Goal: Transaction & Acquisition: Book appointment/travel/reservation

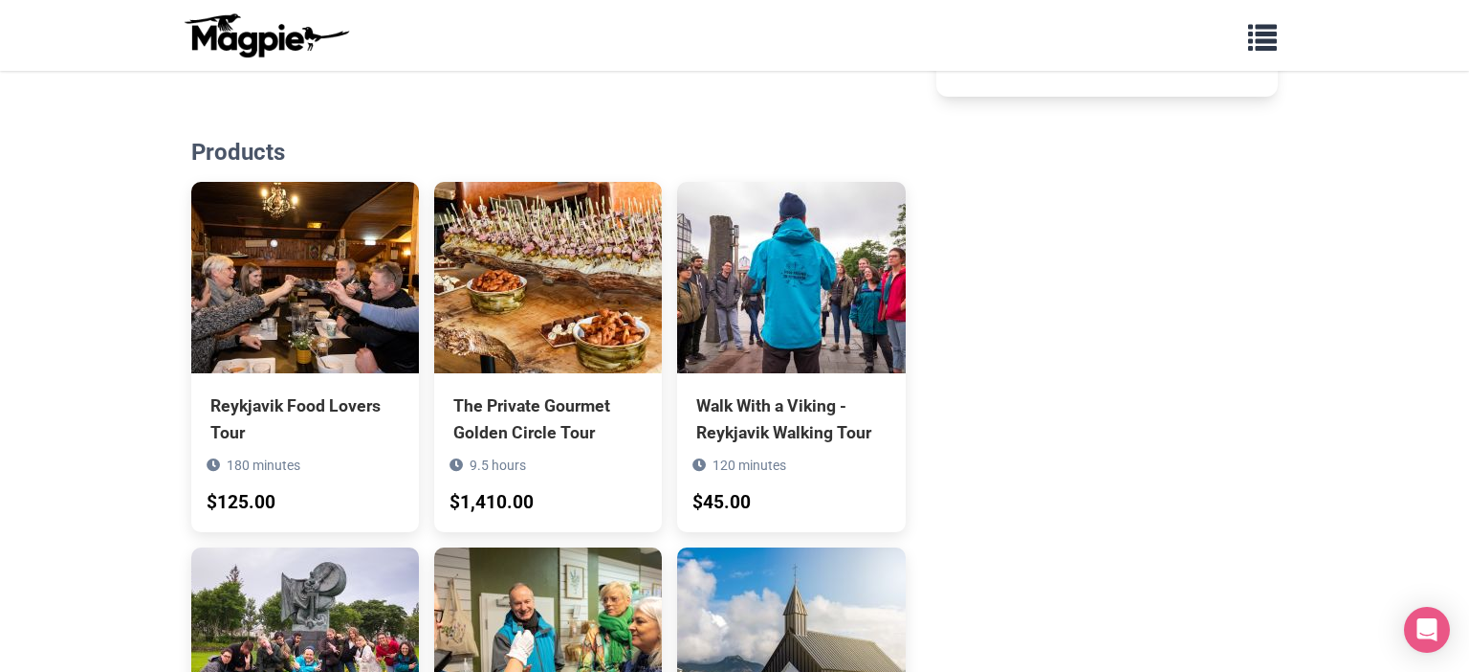
scroll to position [1440, 0]
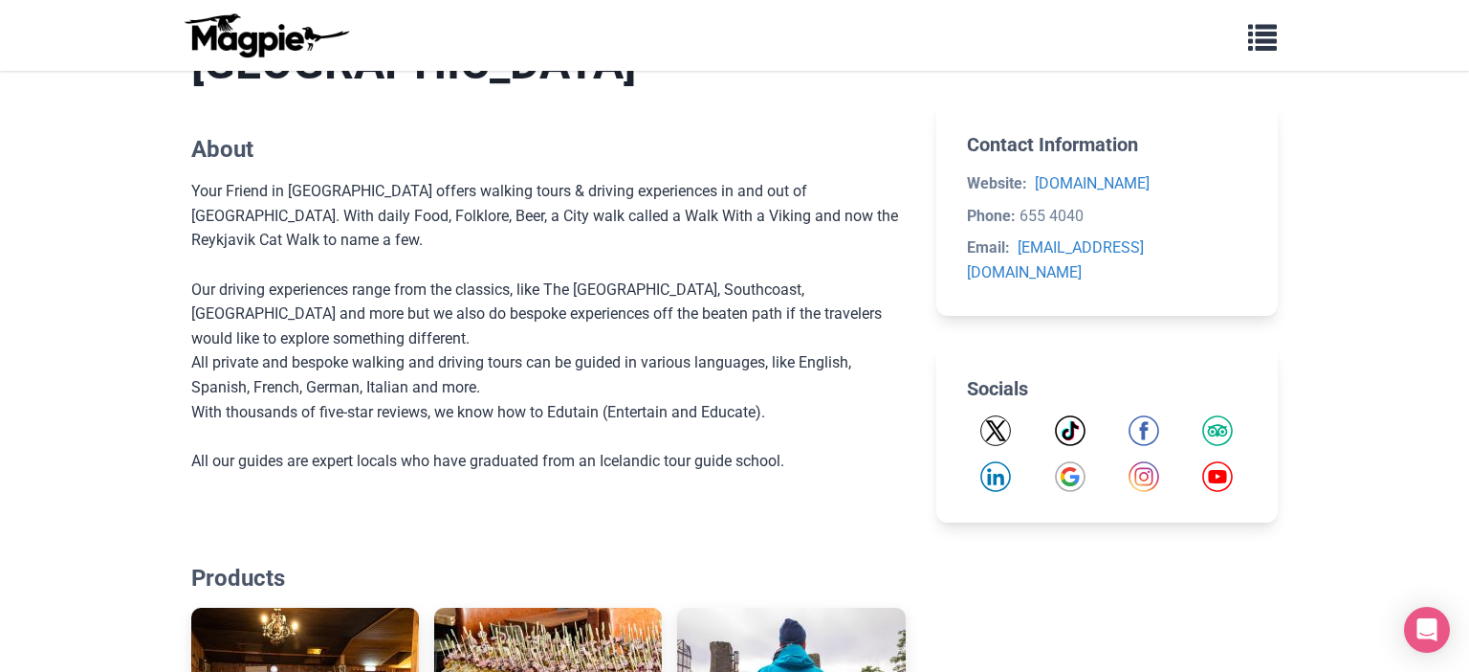
scroll to position [0, 0]
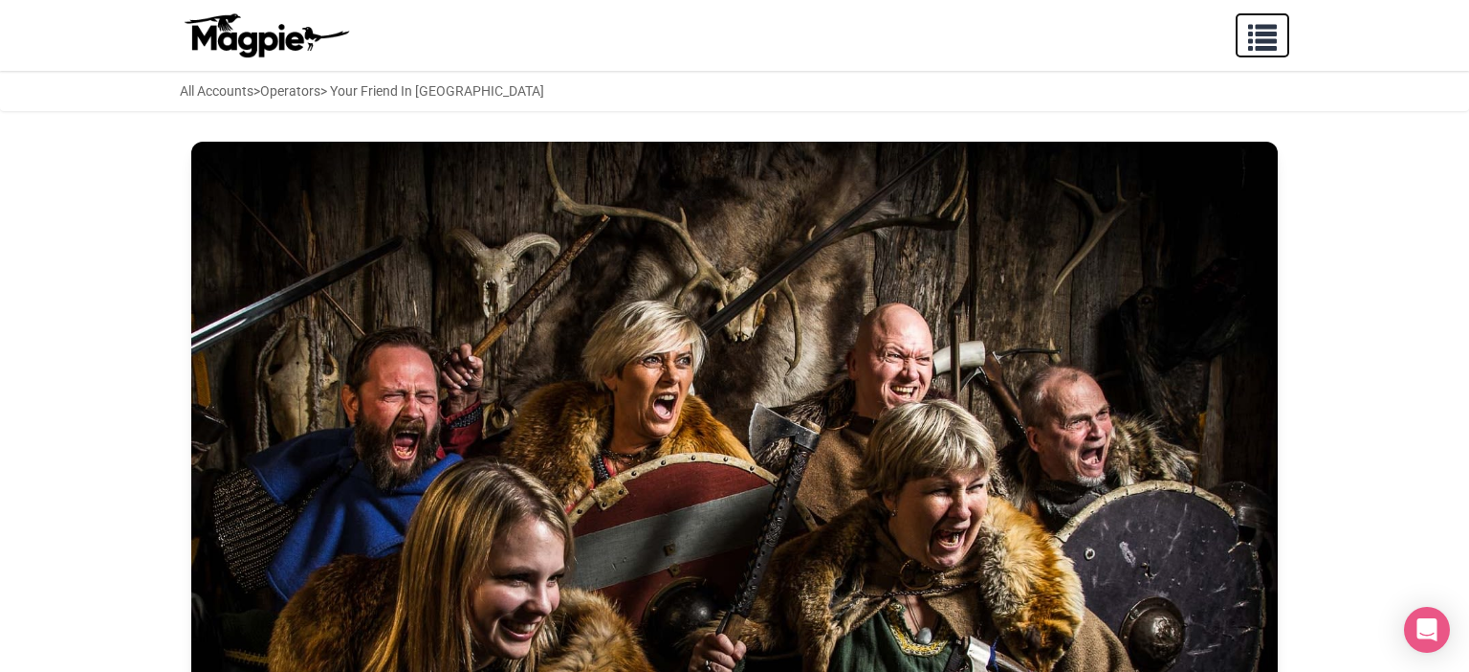
click at [1263, 45] on span "button" at bounding box center [1262, 33] width 29 height 29
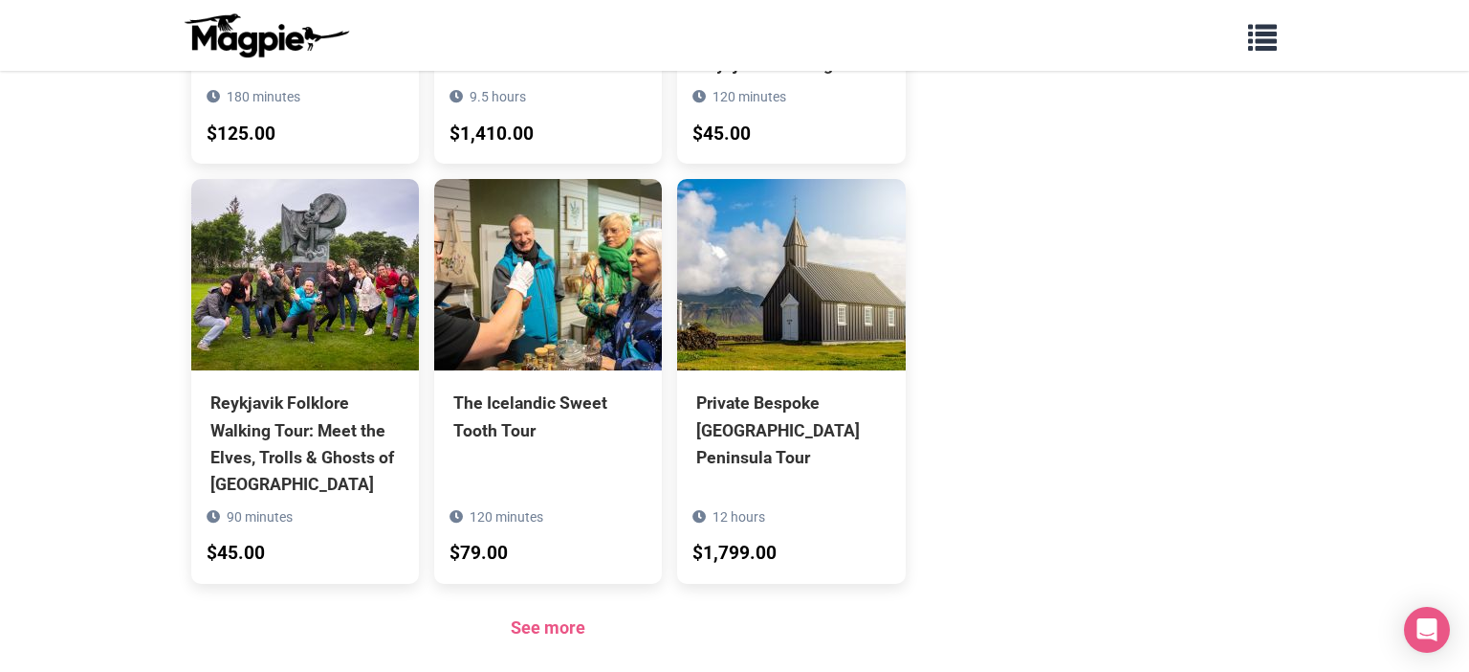
scroll to position [1809, 0]
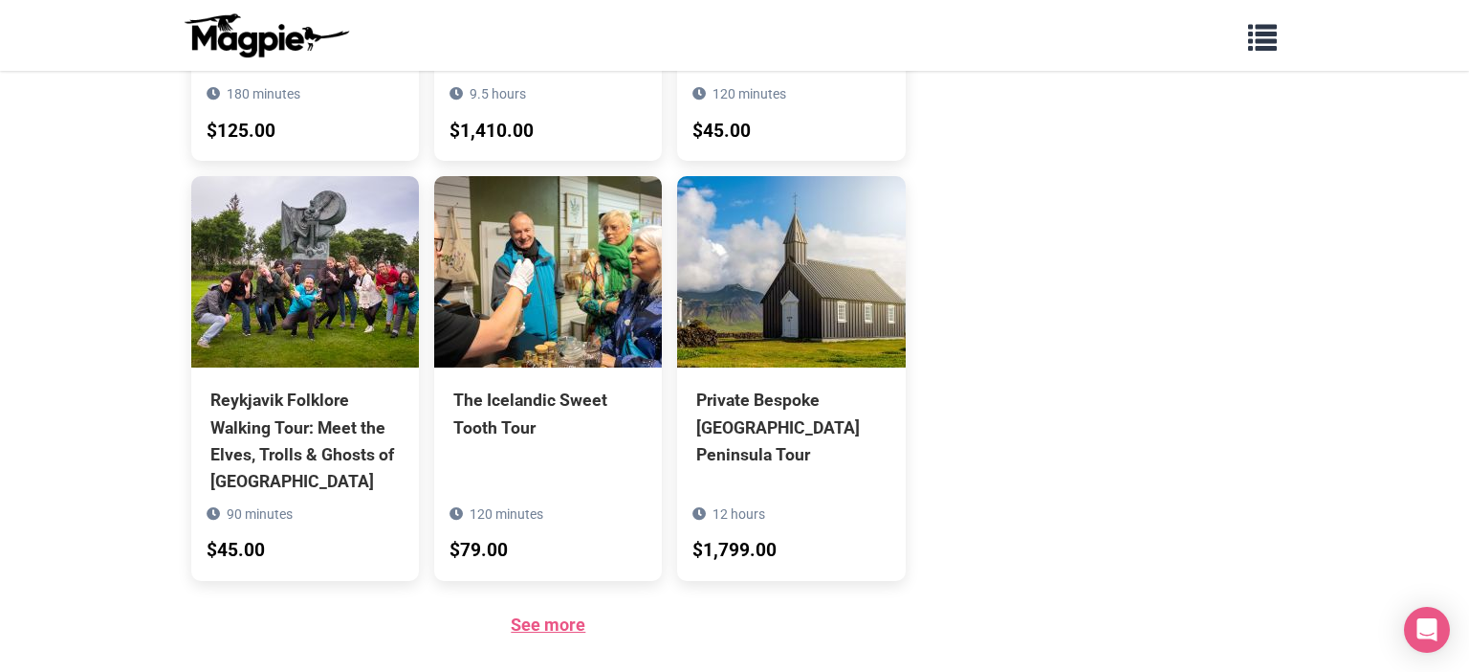
click at [523, 614] on link "See more" at bounding box center [548, 624] width 75 height 20
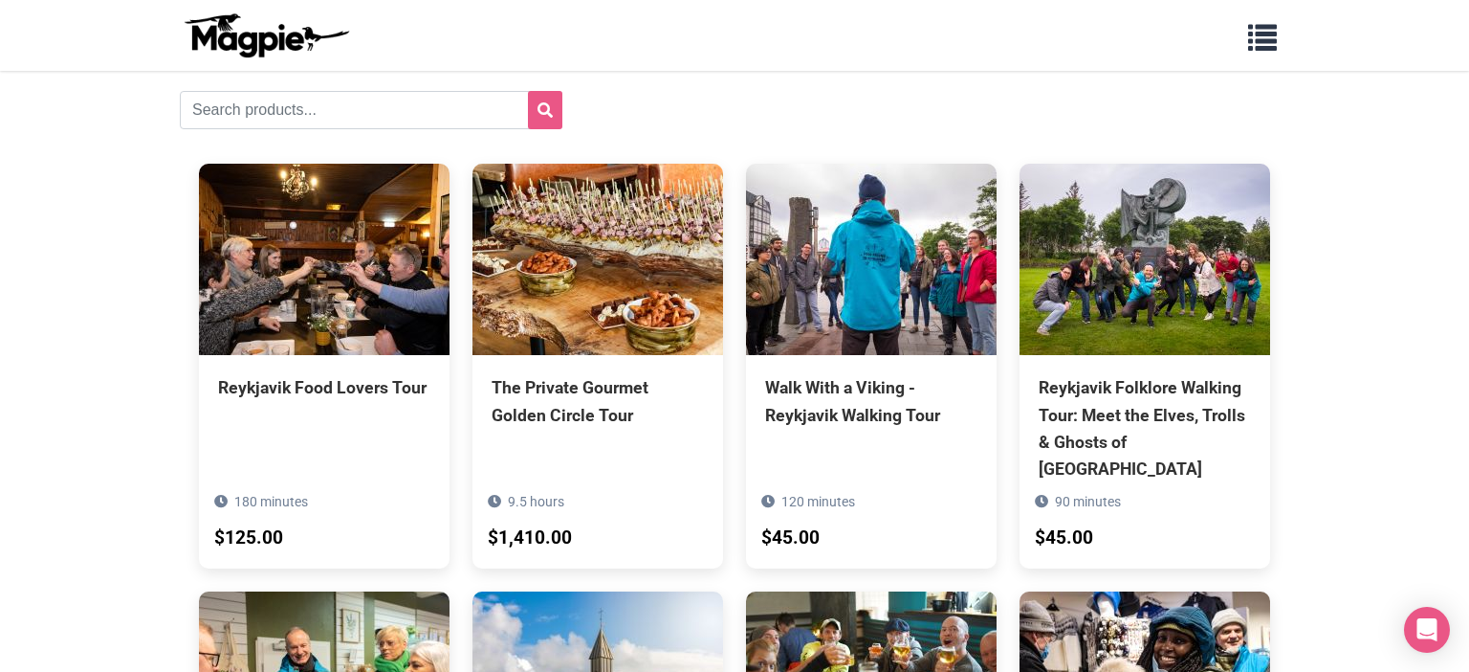
scroll to position [161, 0]
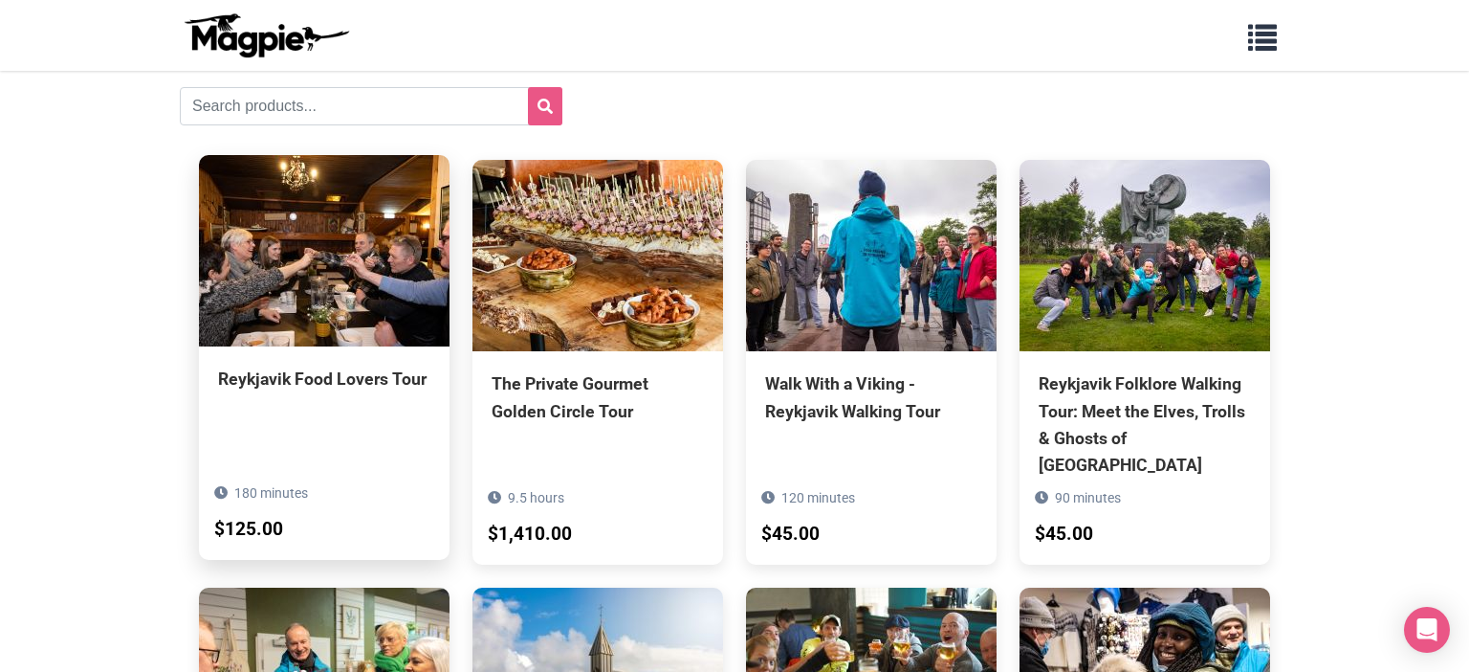
click at [274, 380] on div "Reykjavik Food Lovers Tour" at bounding box center [324, 378] width 212 height 27
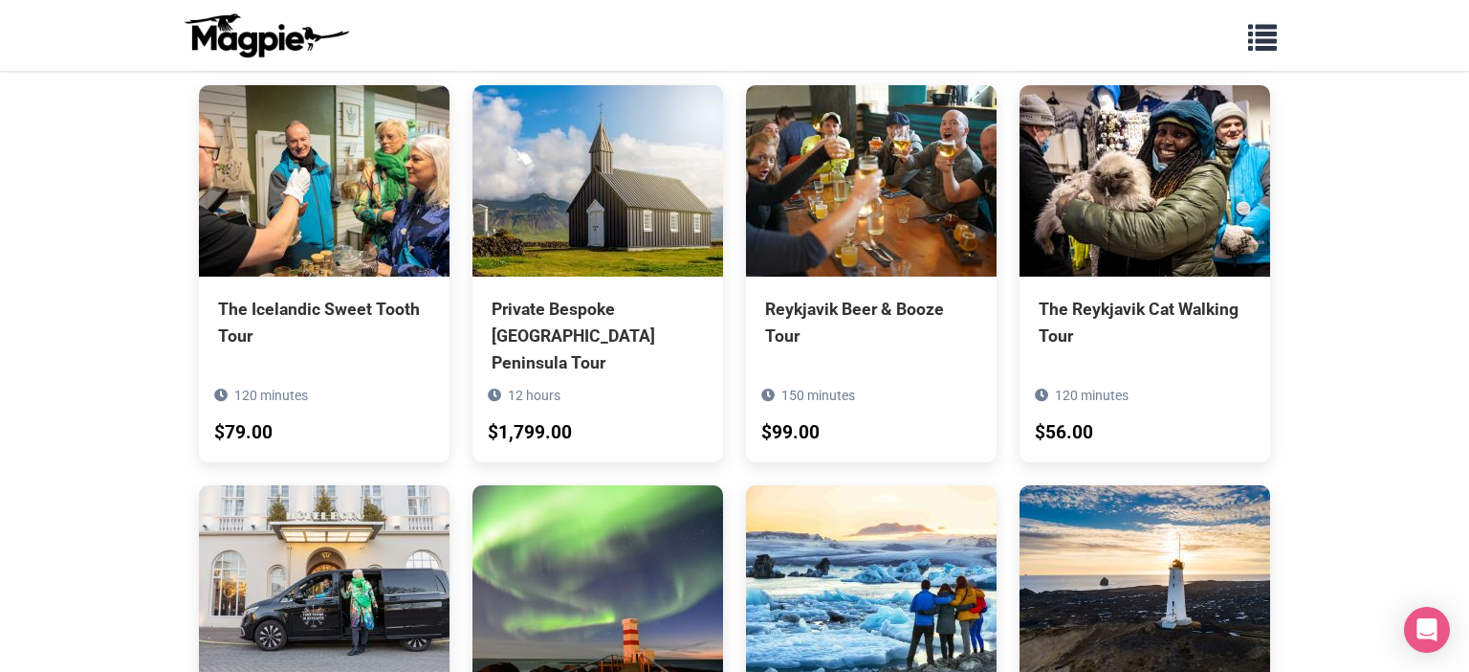
scroll to position [664, 0]
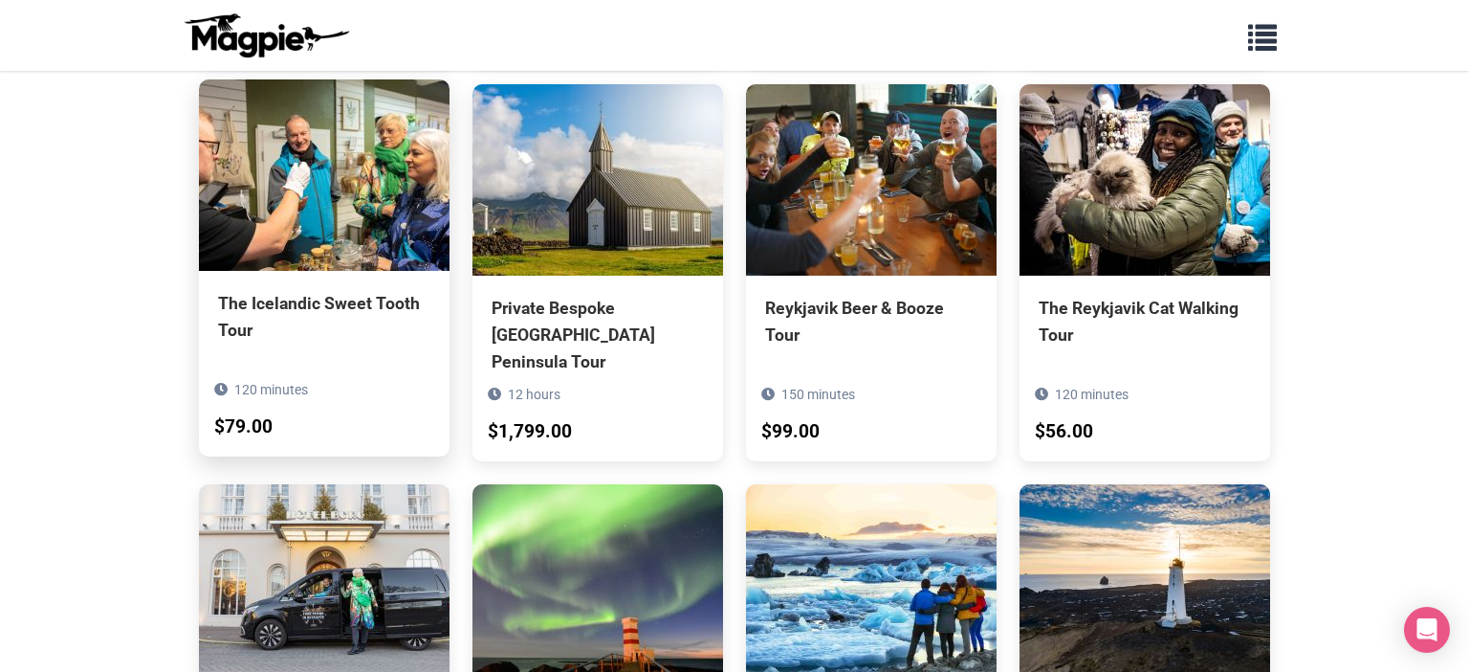
click at [261, 290] on div "The Icelandic Sweet Tooth Tour" at bounding box center [324, 317] width 212 height 54
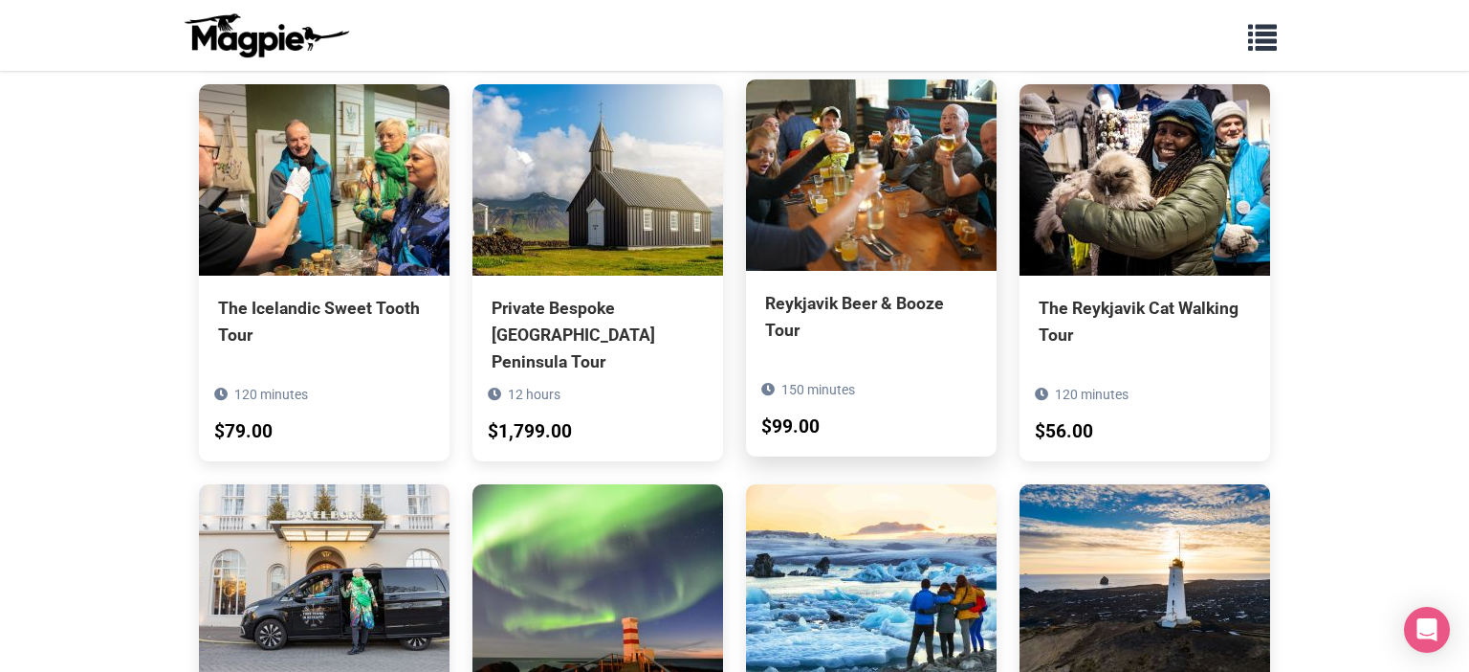
click at [808, 294] on div "Reykjavik Beer & Booze Tour" at bounding box center [871, 317] width 212 height 54
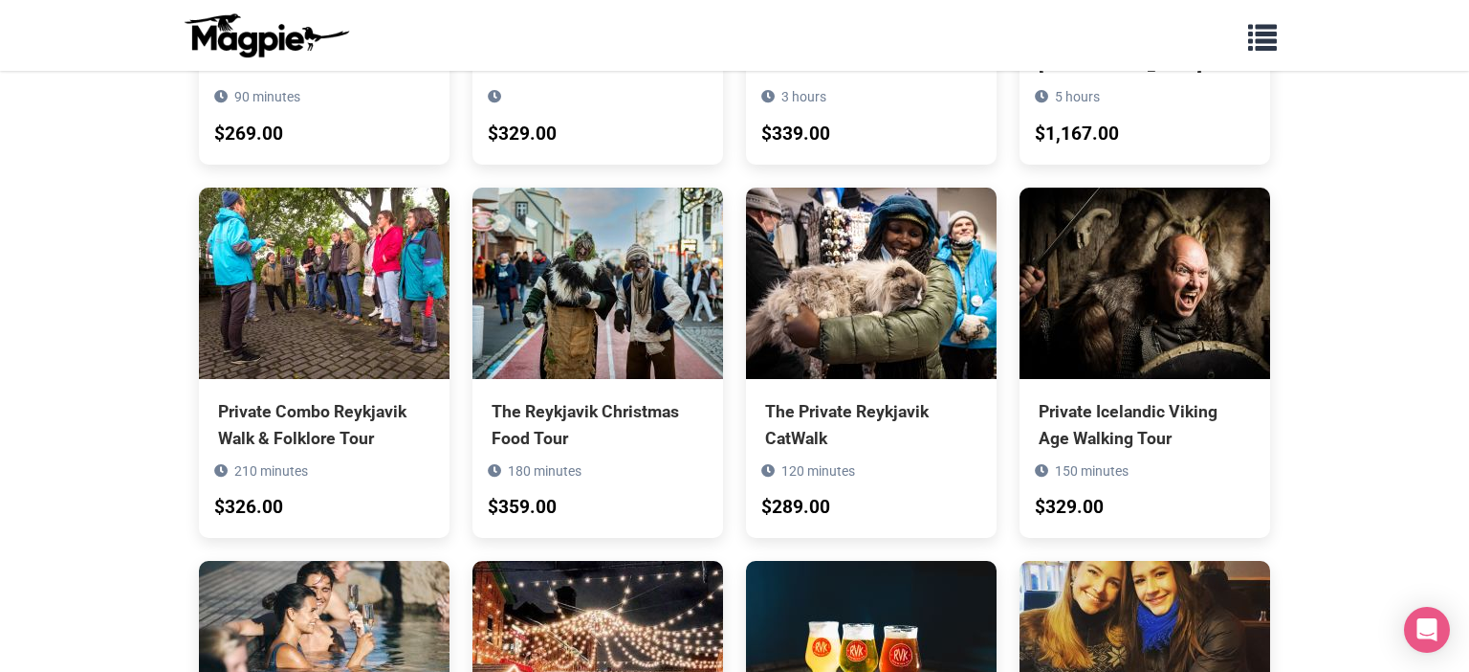
scroll to position [2136, 0]
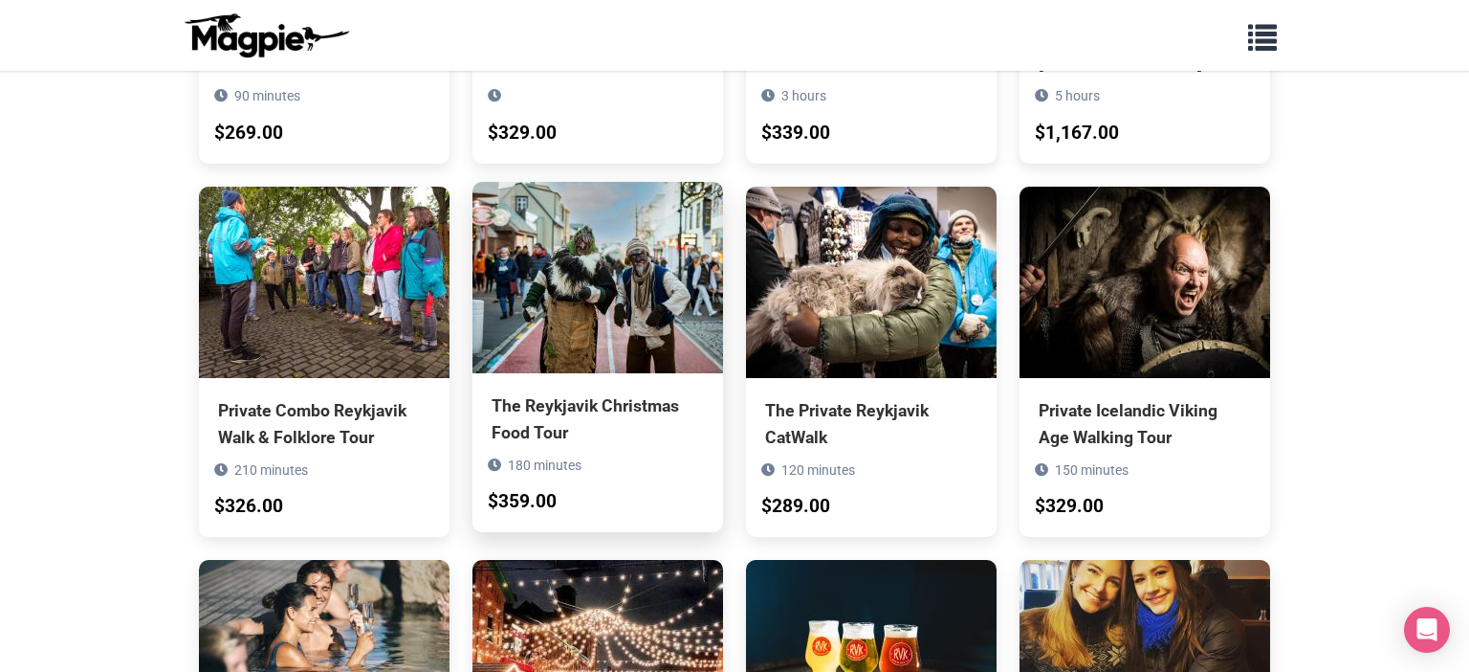
click at [561, 392] on div "The Reykjavik Christmas Food Tour" at bounding box center [598, 419] width 212 height 54
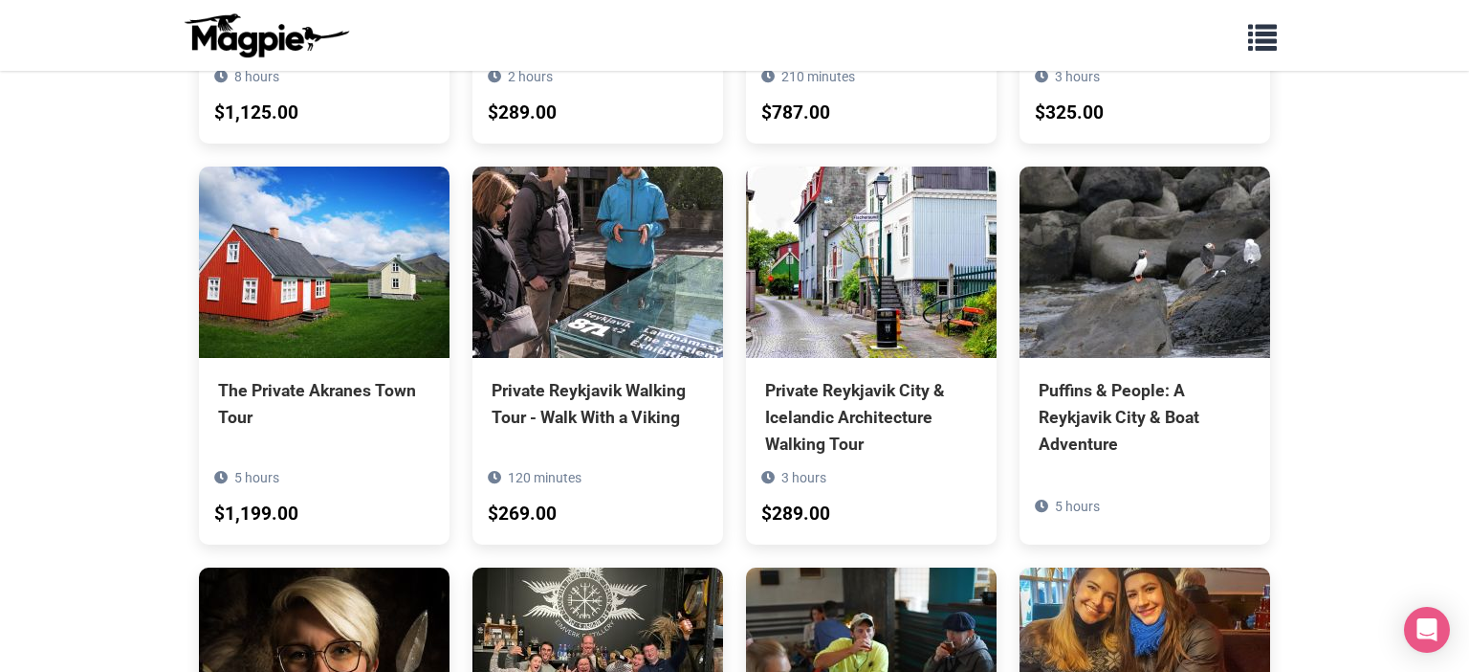
scroll to position [2931, 0]
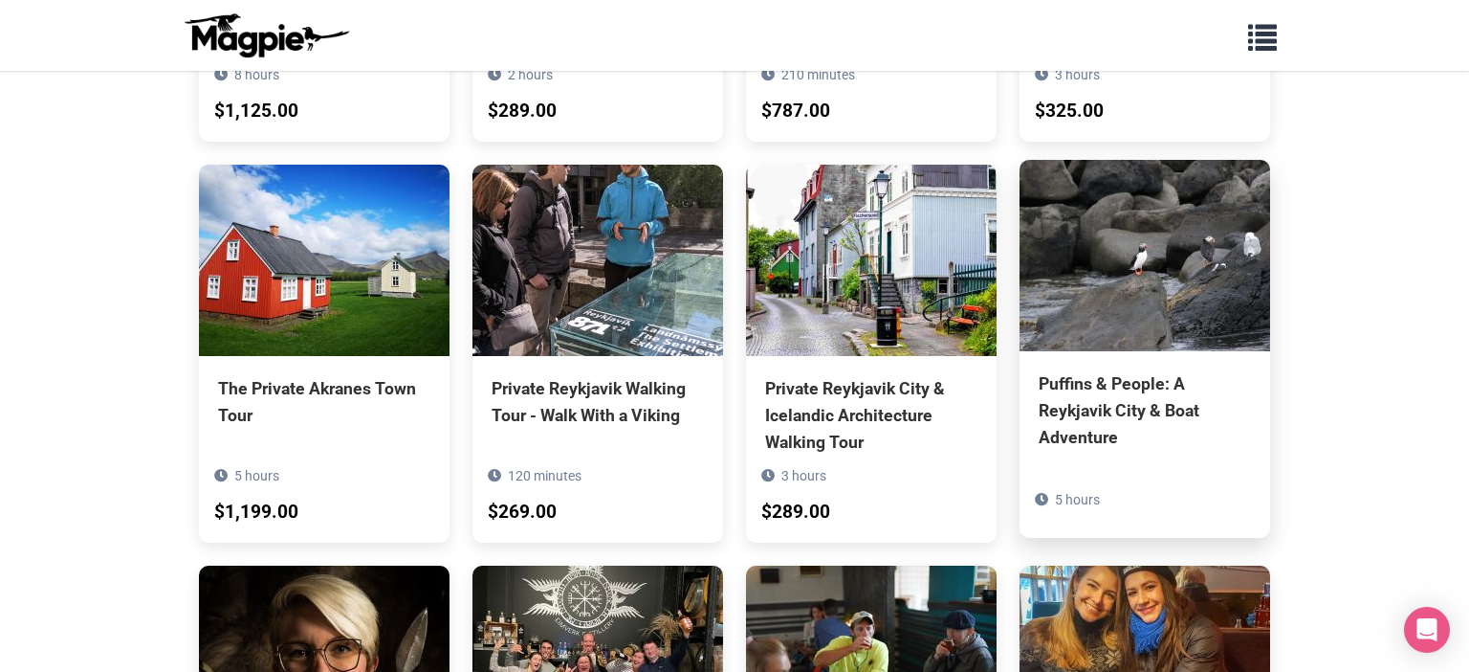
click at [1066, 370] on div "Puffins & People: A Reykjavik City & Boat Adventure" at bounding box center [1145, 410] width 212 height 80
click at [1086, 370] on div "Puffins & People: A Reykjavik City & Boat Adventure" at bounding box center [1145, 410] width 212 height 80
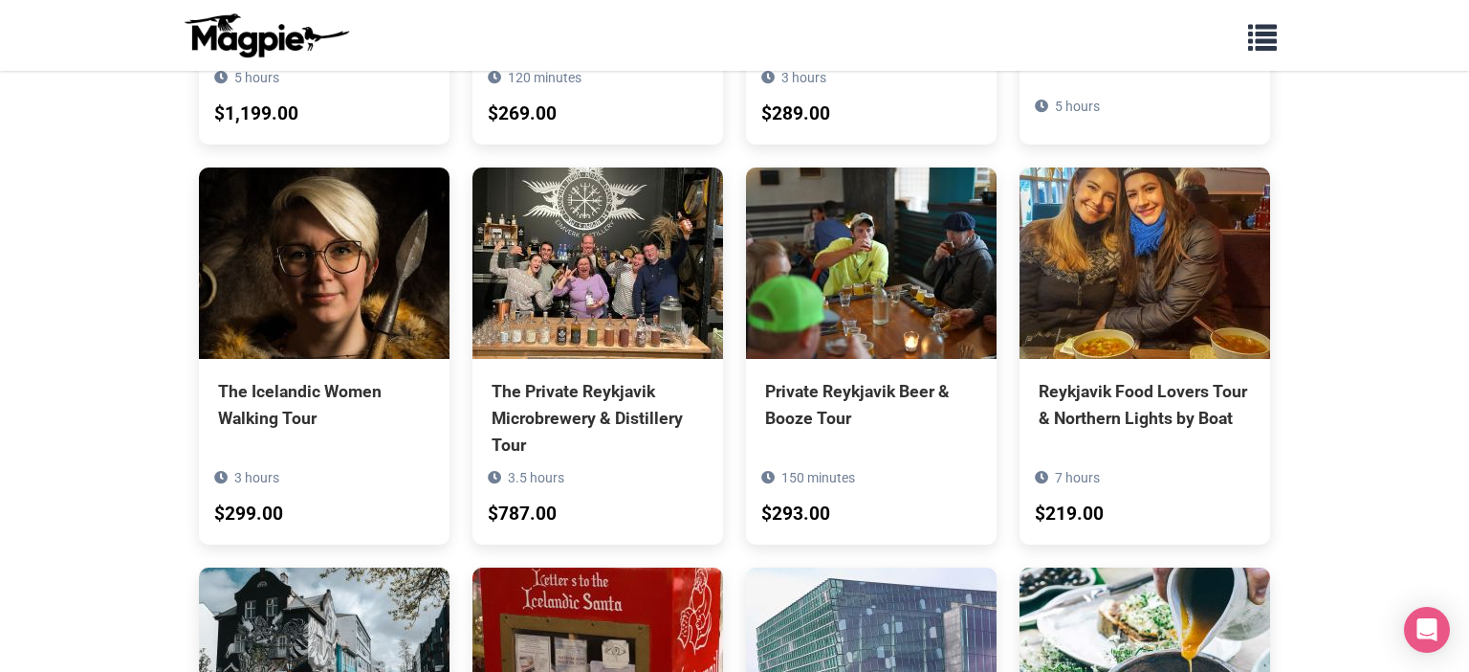
scroll to position [3330, 0]
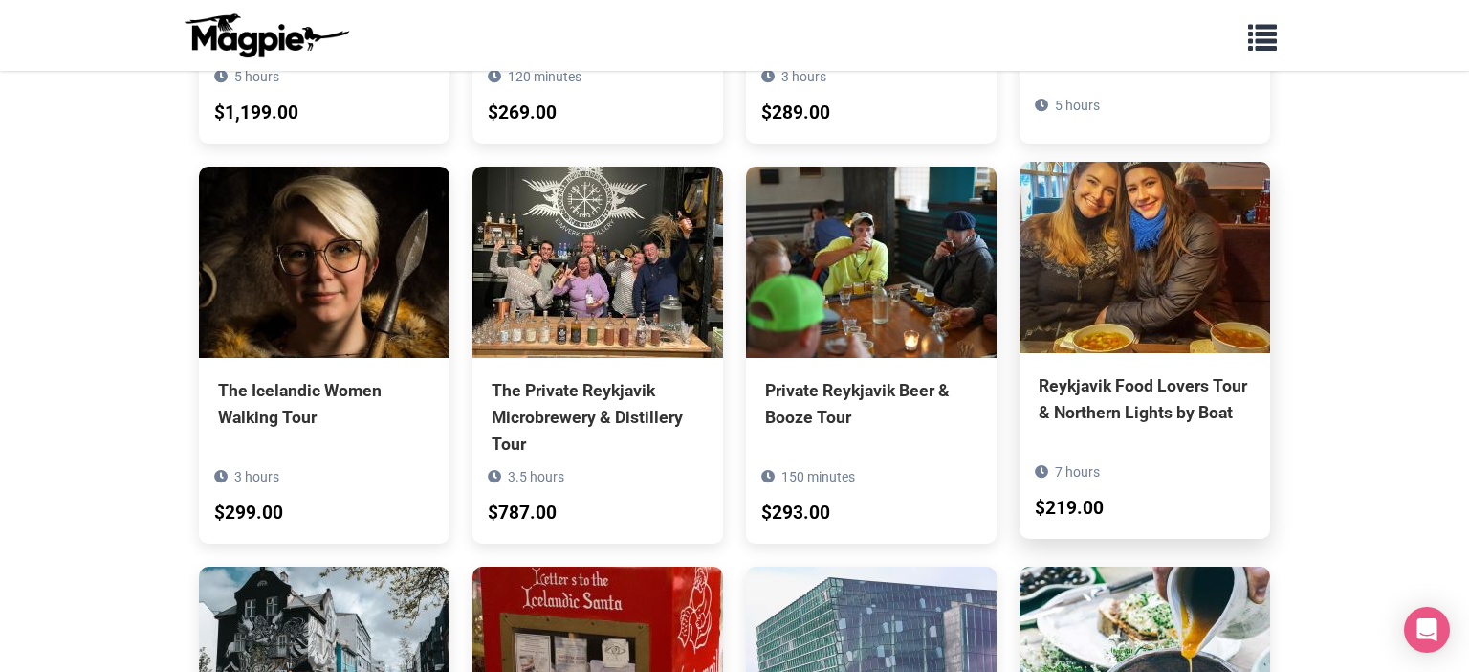
click at [1085, 372] on div "Reykjavik Food Lovers Tour & Northern Lights by Boat" at bounding box center [1145, 399] width 212 height 54
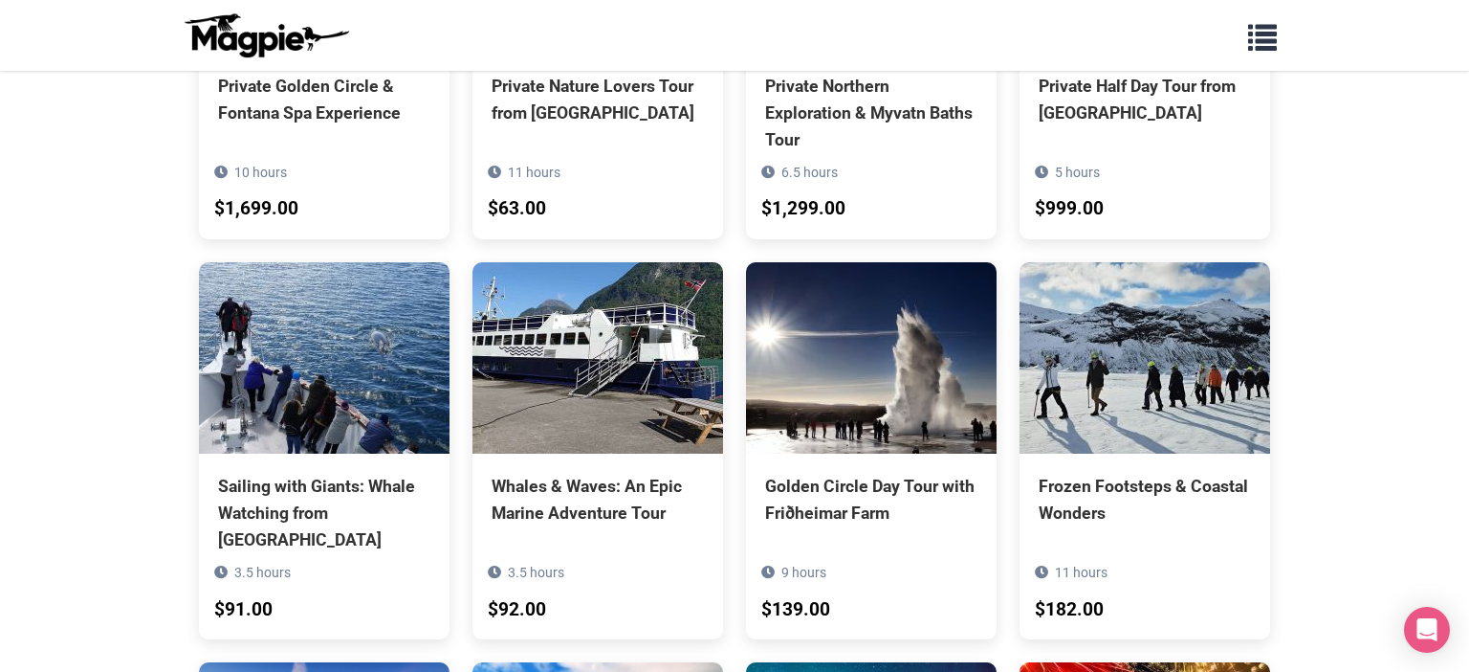
scroll to position [6119, 0]
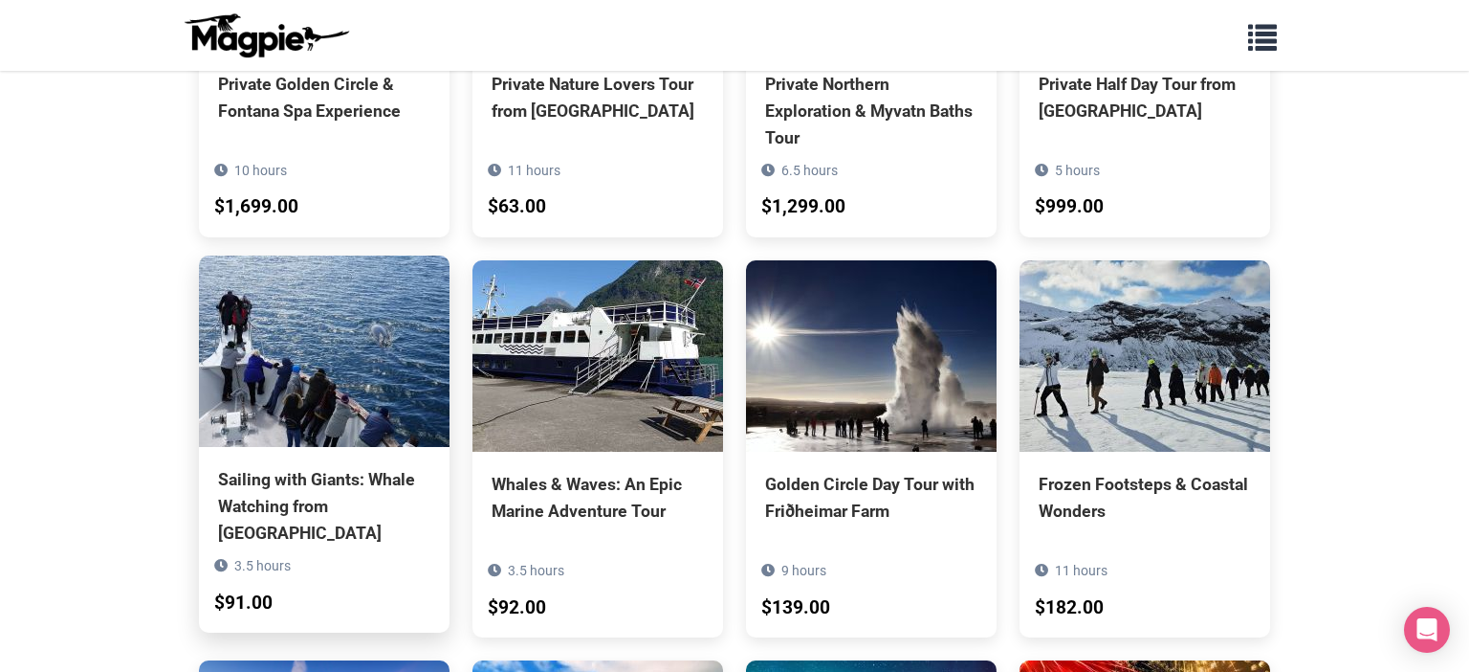
click at [372, 466] on div "Sailing with Giants: Whale Watching from Reykjavik" at bounding box center [324, 506] width 212 height 80
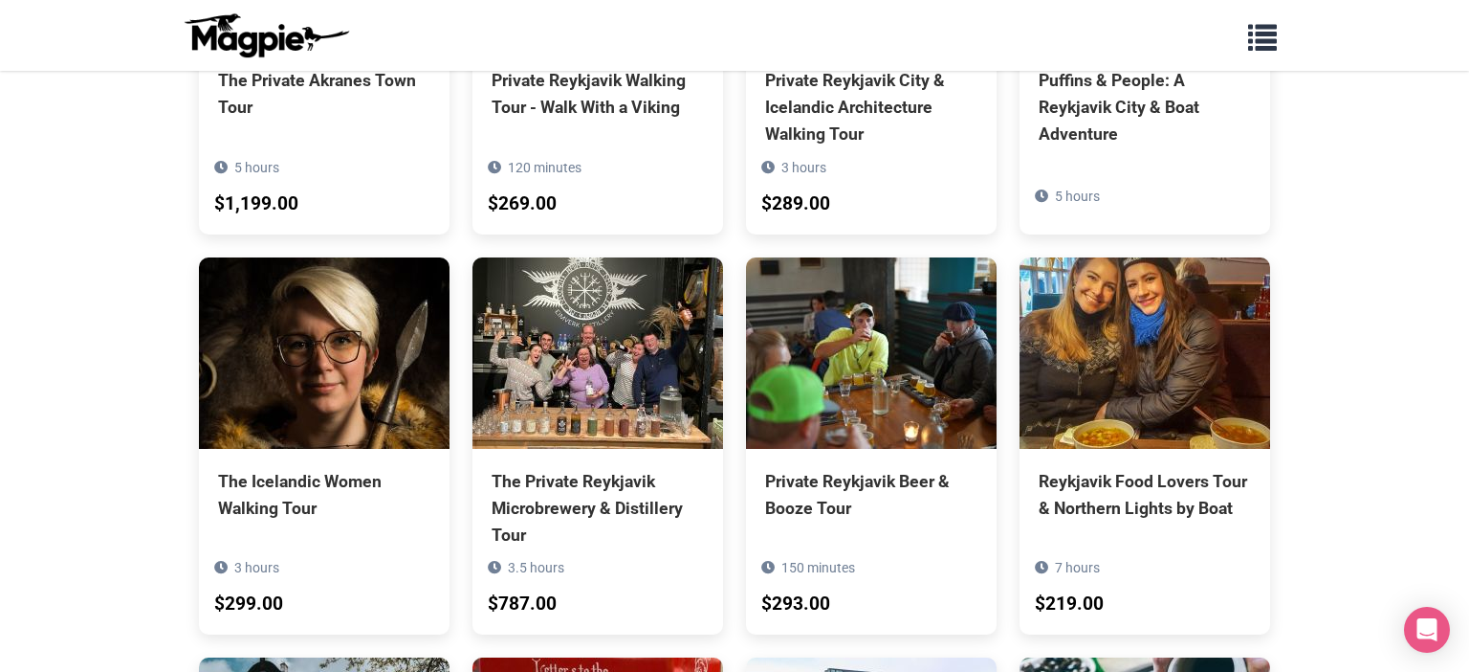
scroll to position [3240, 0]
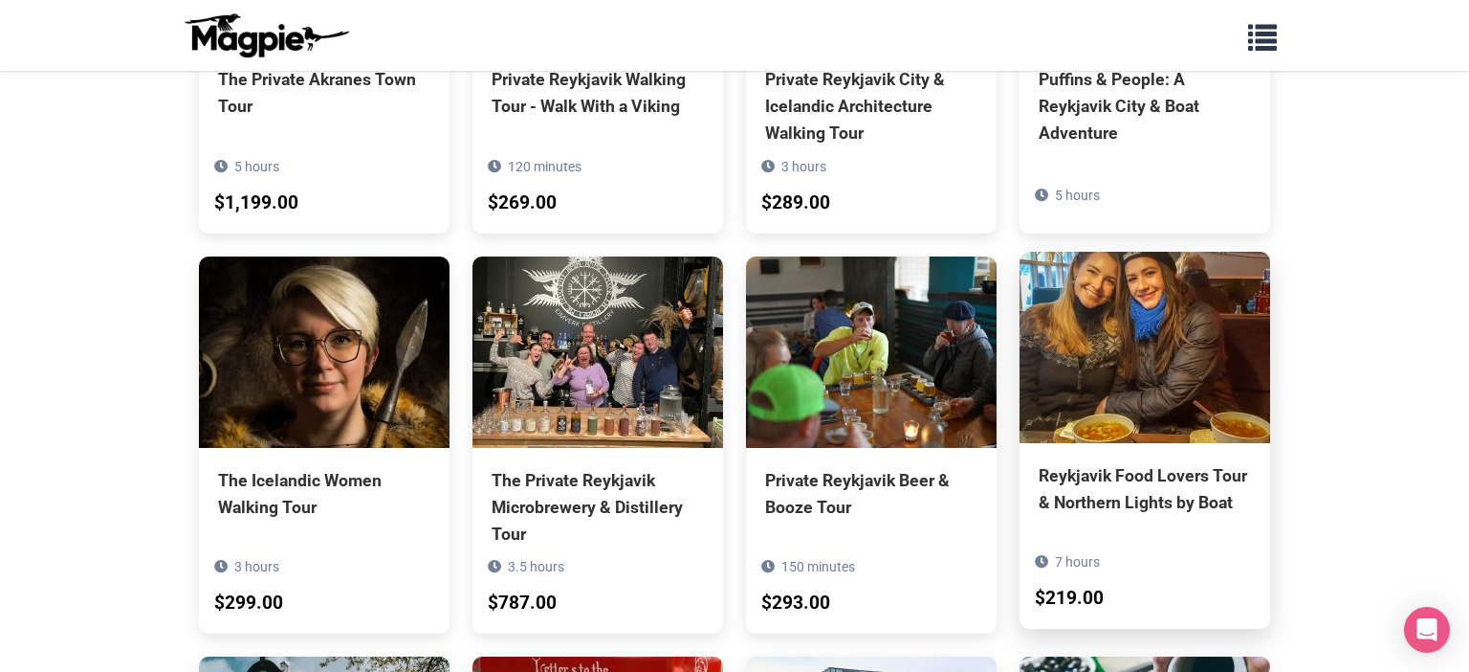
click at [1128, 462] on div "Reykjavik Food Lovers Tour & Northern Lights by Boat" at bounding box center [1145, 489] width 212 height 54
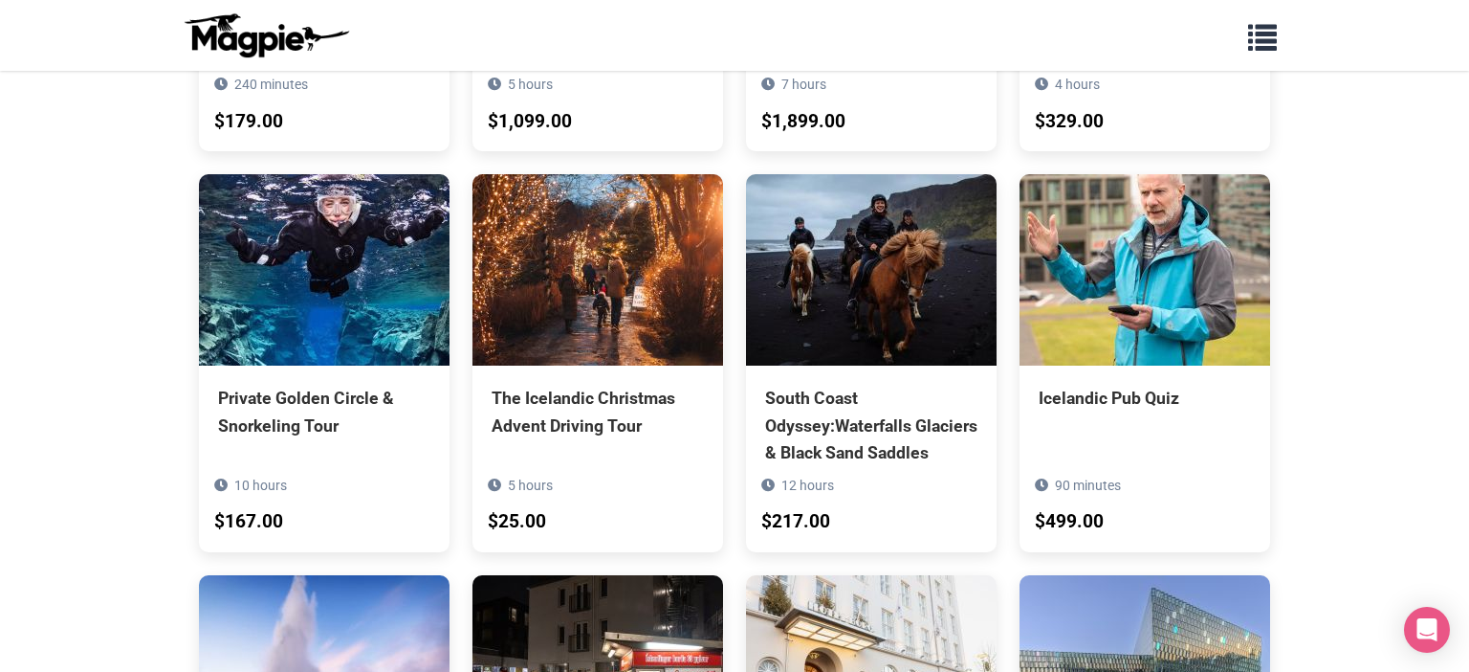
scroll to position [4951, 0]
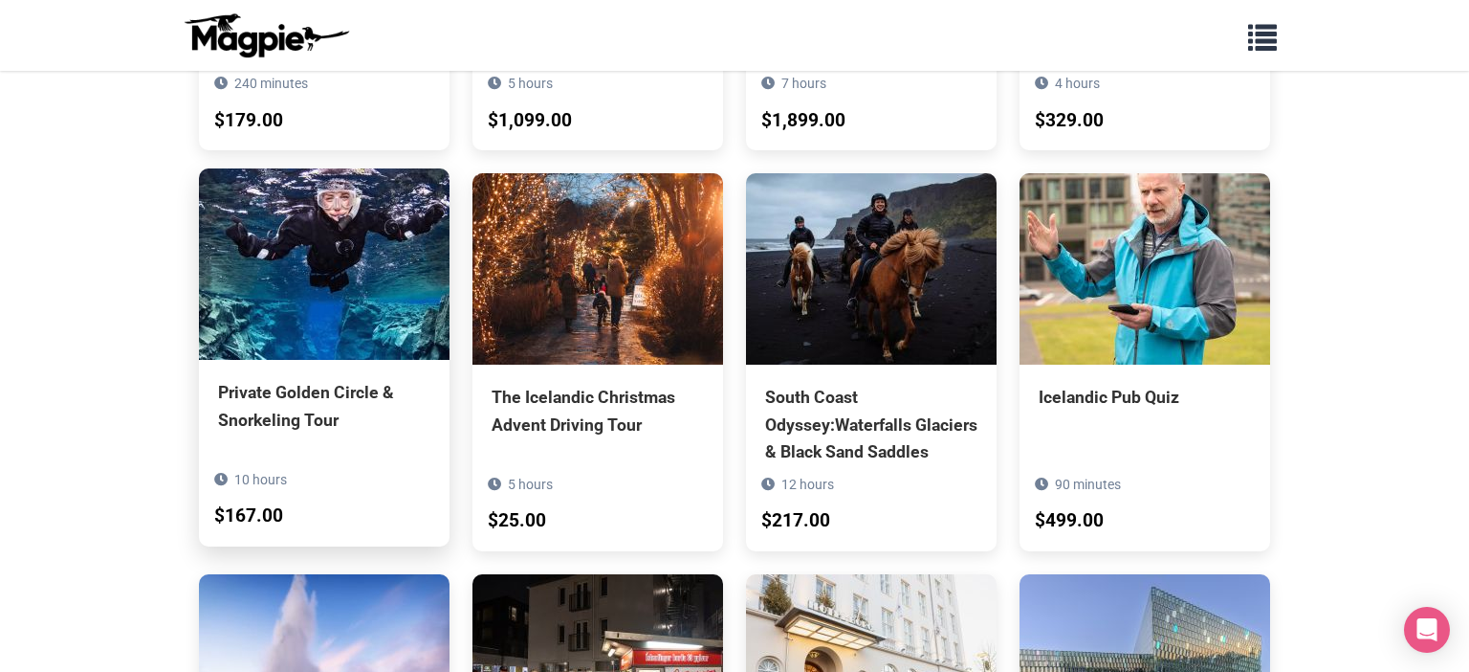
click at [250, 379] on div "Private Golden Circle & Snorkeling Tour" at bounding box center [324, 406] width 212 height 54
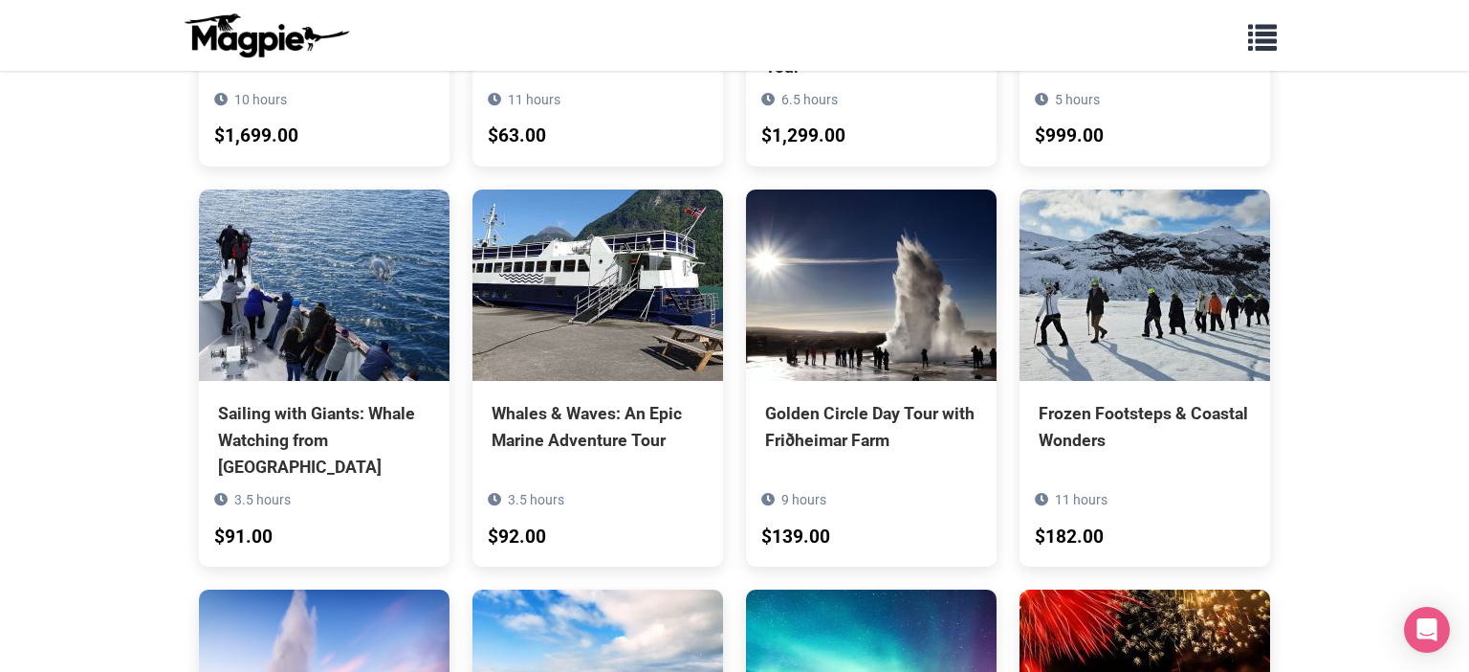
scroll to position [6195, 0]
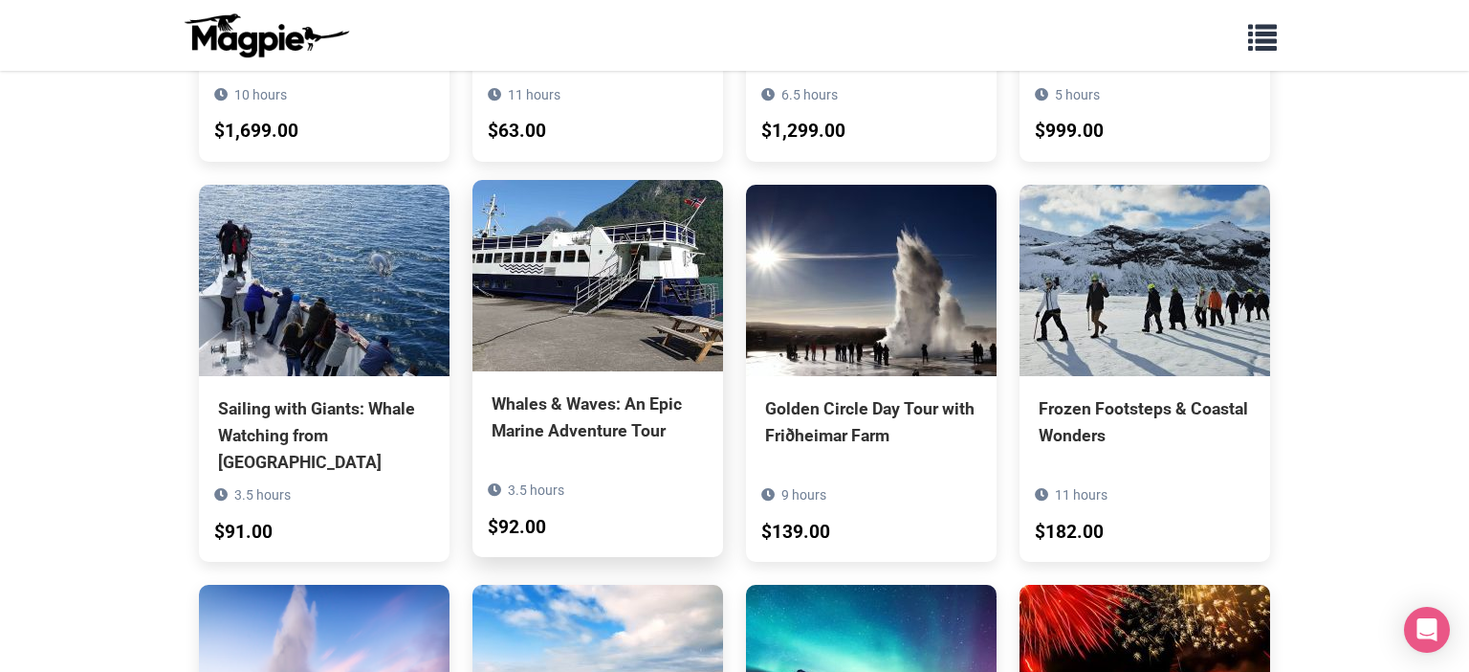
click at [544, 464] on div "3.5 hours $92.00" at bounding box center [598, 510] width 251 height 93
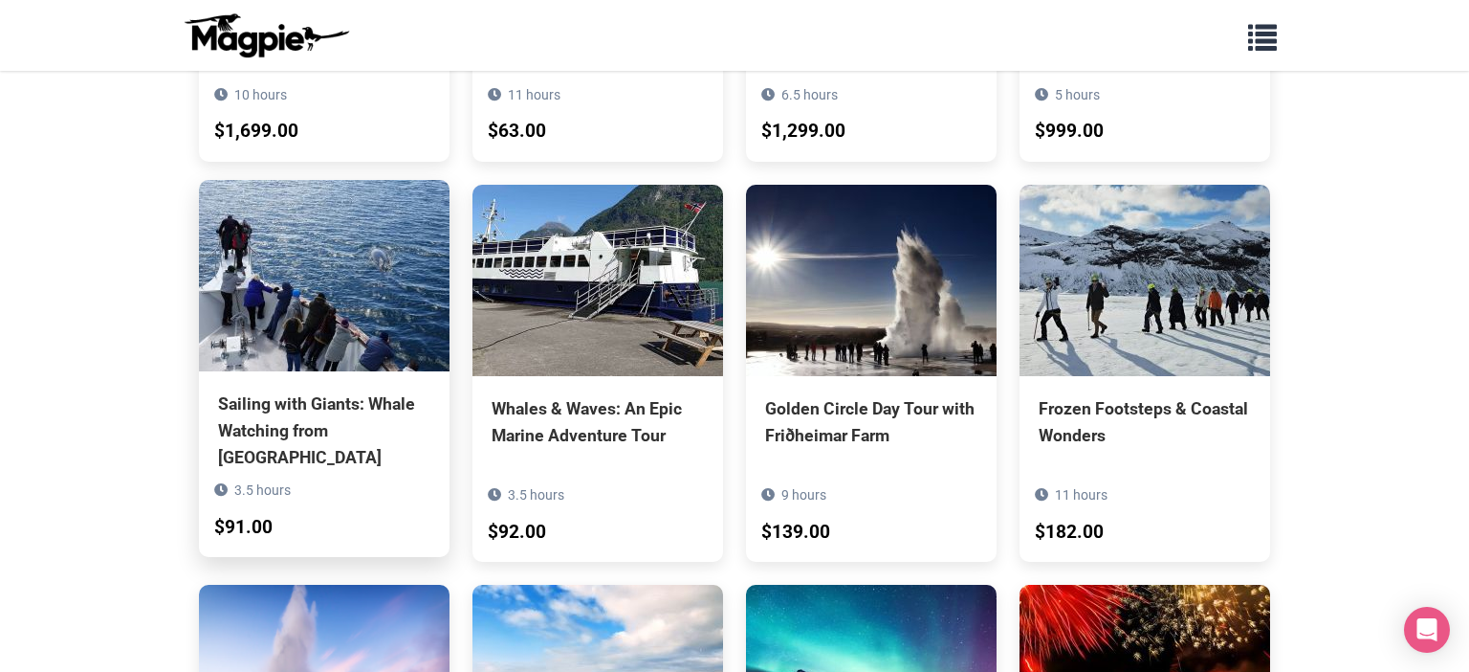
click at [299, 464] on div "3.5 hours $91.00" at bounding box center [324, 510] width 251 height 93
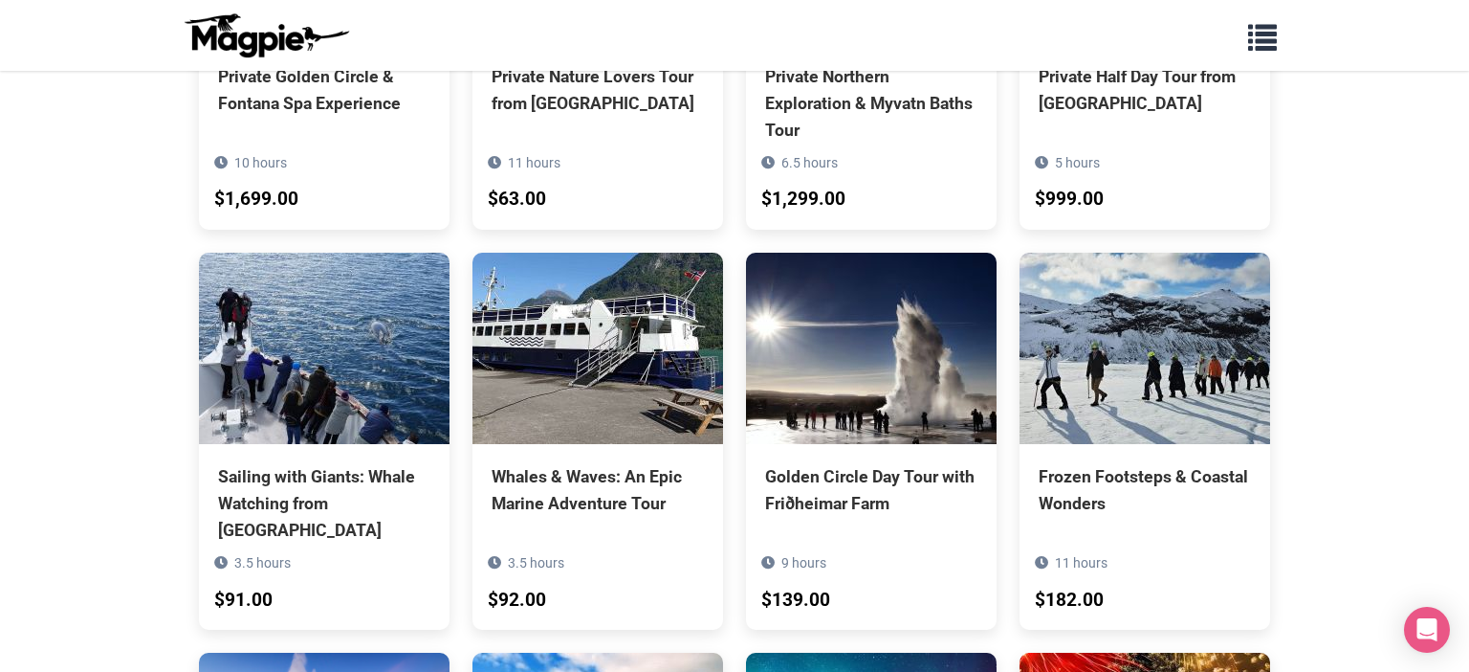
scroll to position [6124, 0]
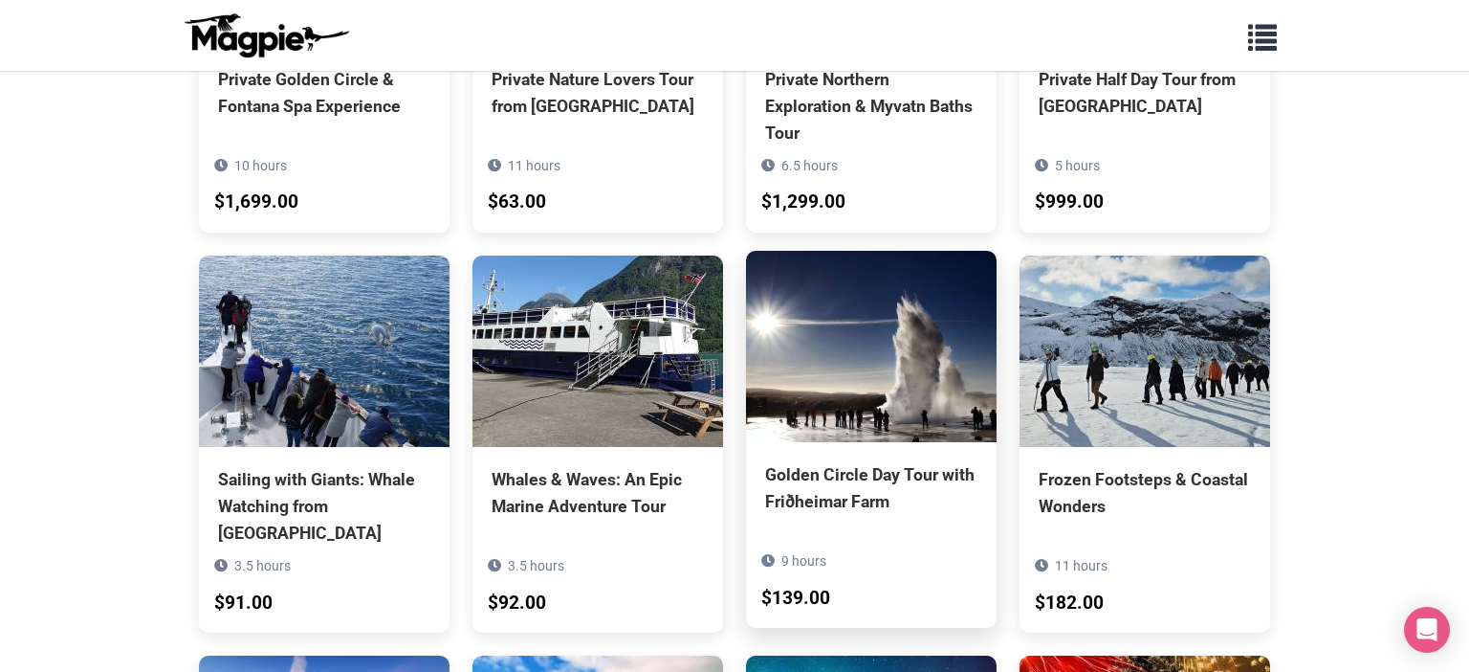
click at [817, 461] on div "Golden Circle Day Tour with Friðheimar Farm" at bounding box center [871, 488] width 212 height 54
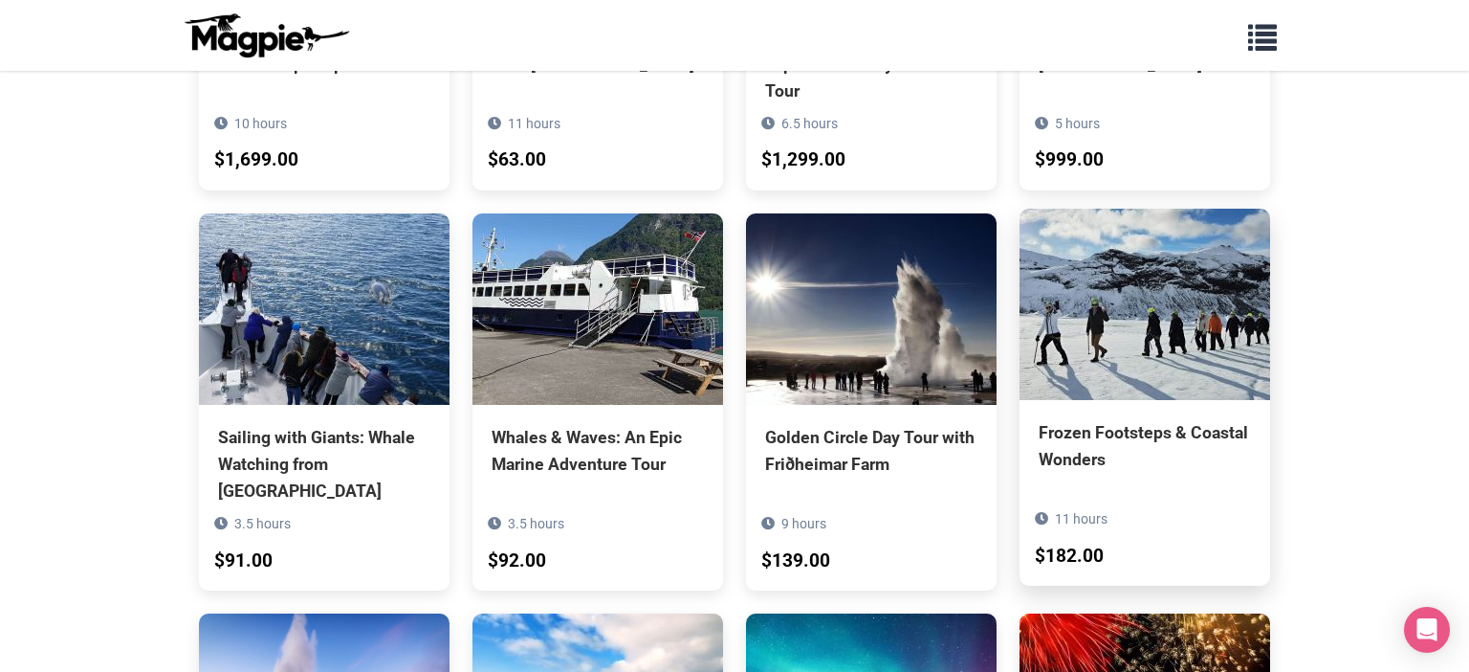
scroll to position [6167, 0]
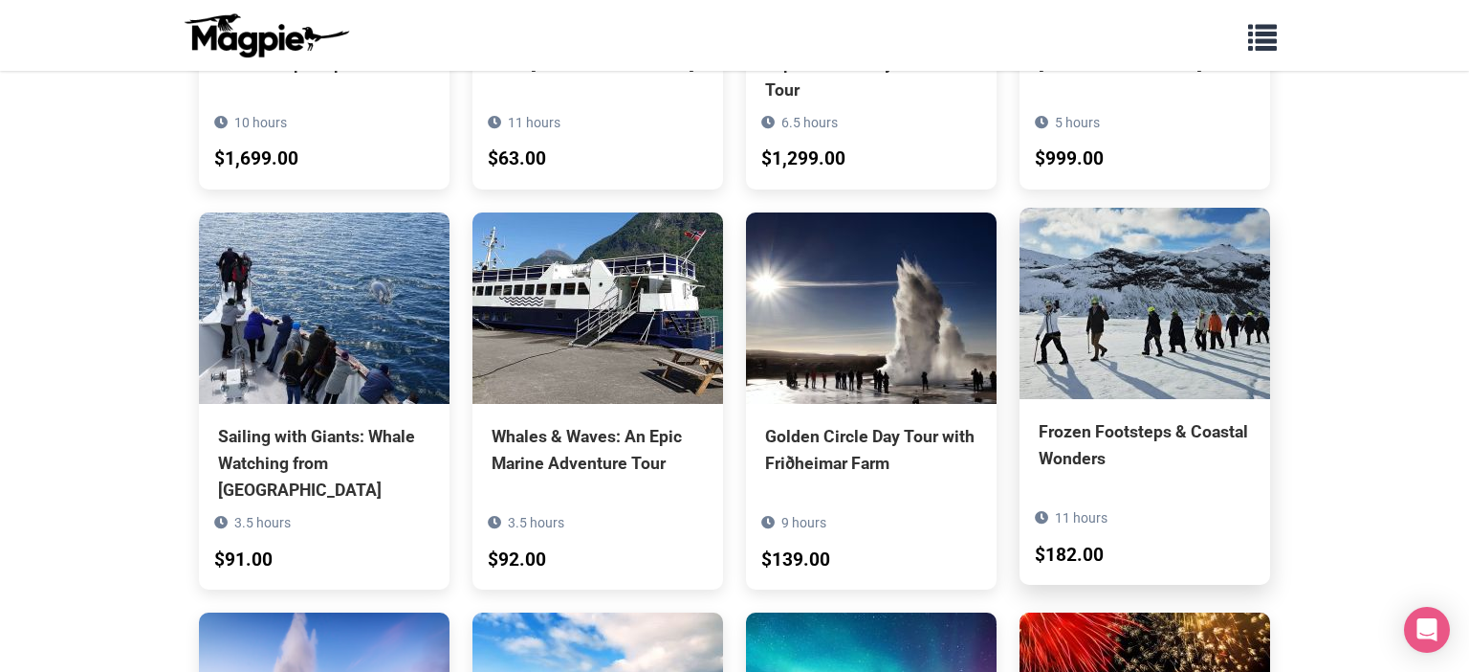
click at [1139, 418] on div "Frozen Footsteps & Coastal Wonders" at bounding box center [1145, 445] width 212 height 54
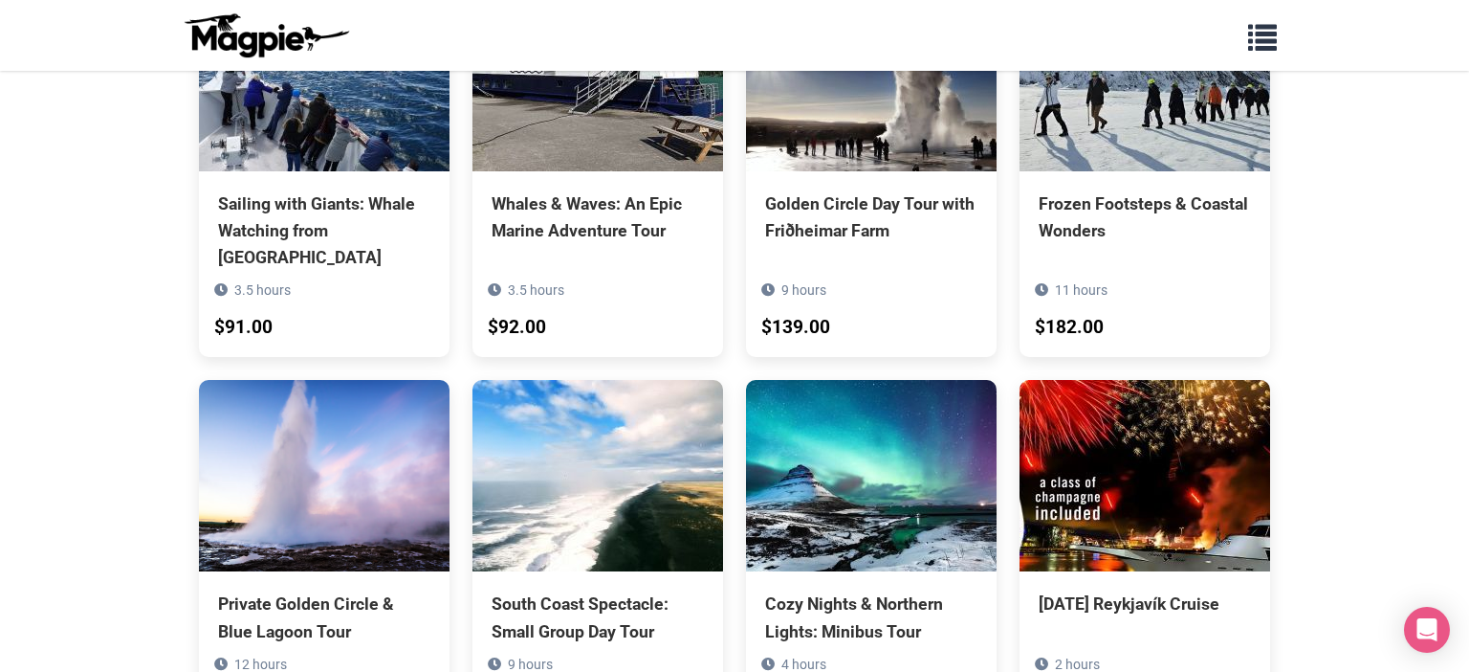
scroll to position [6398, 0]
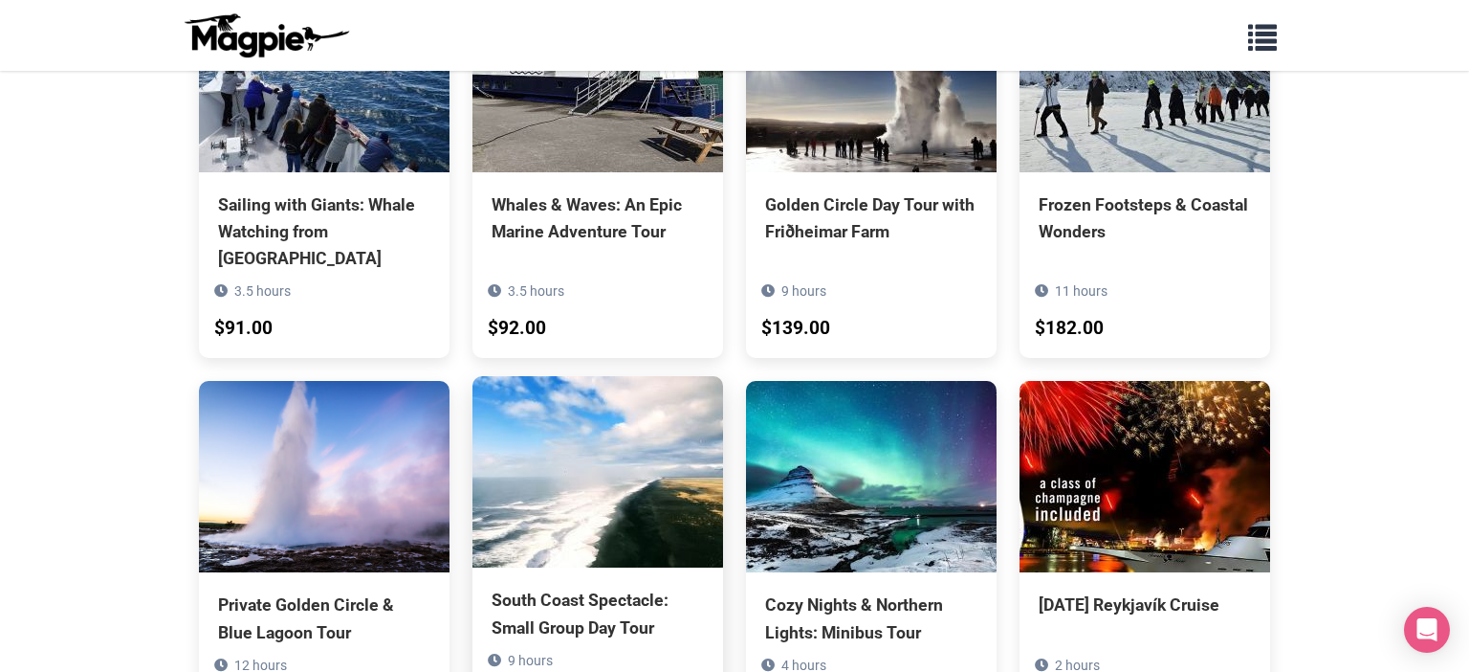
click at [572, 586] on div "South Coast Spectacle: Small Group Day Tour" at bounding box center [598, 613] width 212 height 54
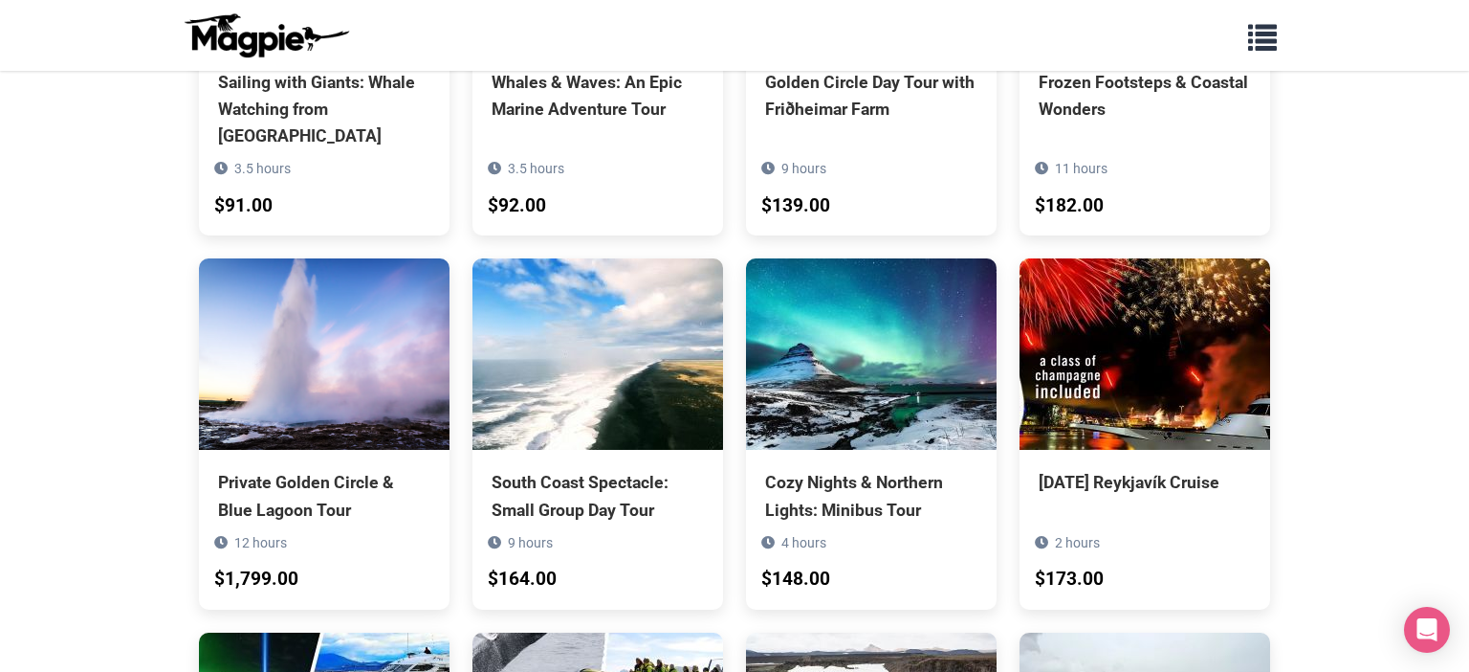
scroll to position [6524, 0]
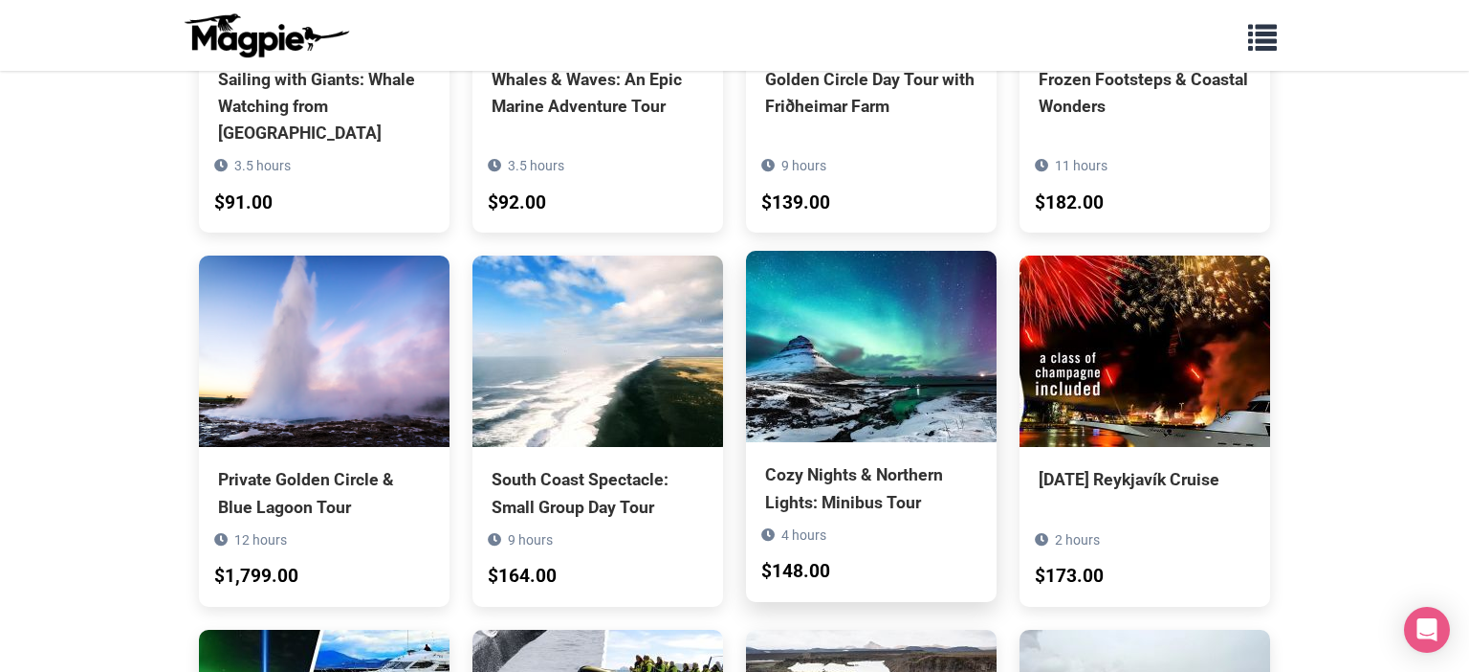
click at [822, 461] on div "Cozy Nights & Northern Lights: Minibus Tour" at bounding box center [871, 488] width 212 height 54
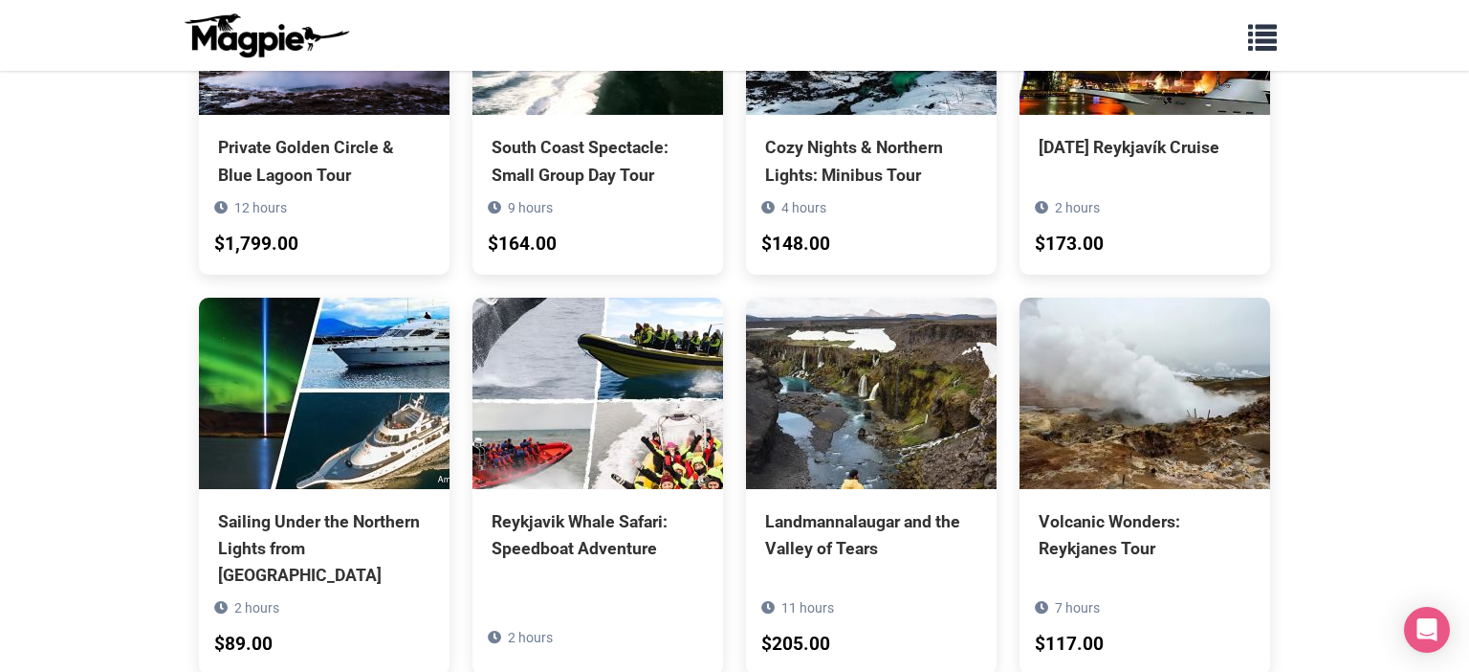
scroll to position [6861, 0]
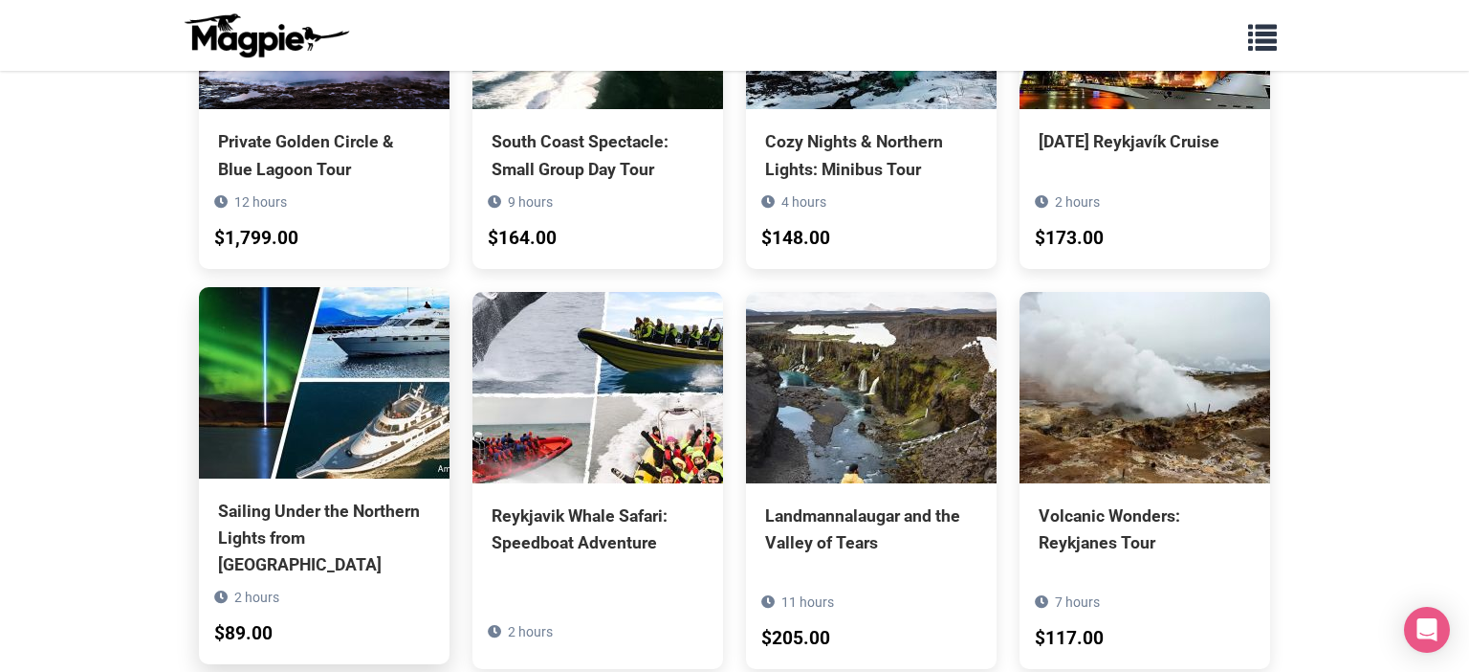
click at [243, 497] on div "Sailing Under the Northern Lights from Reykjavik" at bounding box center [324, 537] width 212 height 80
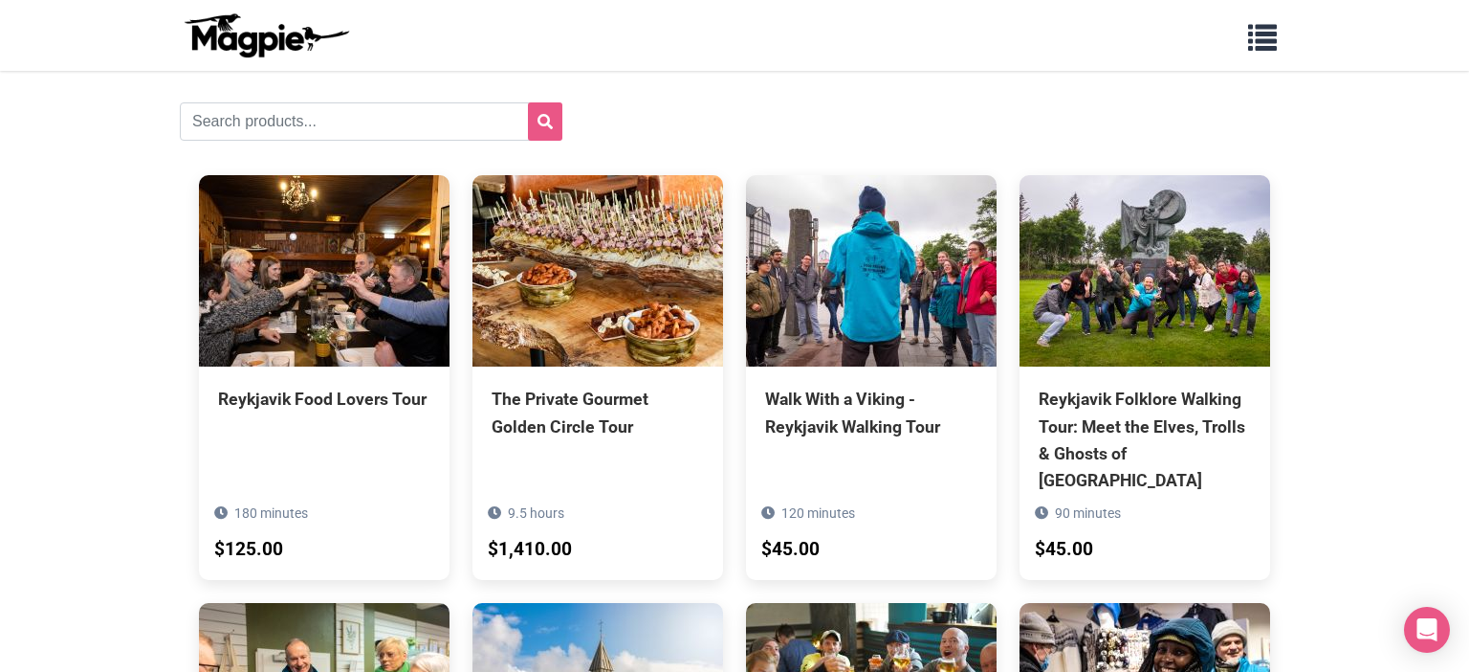
scroll to position [0, 0]
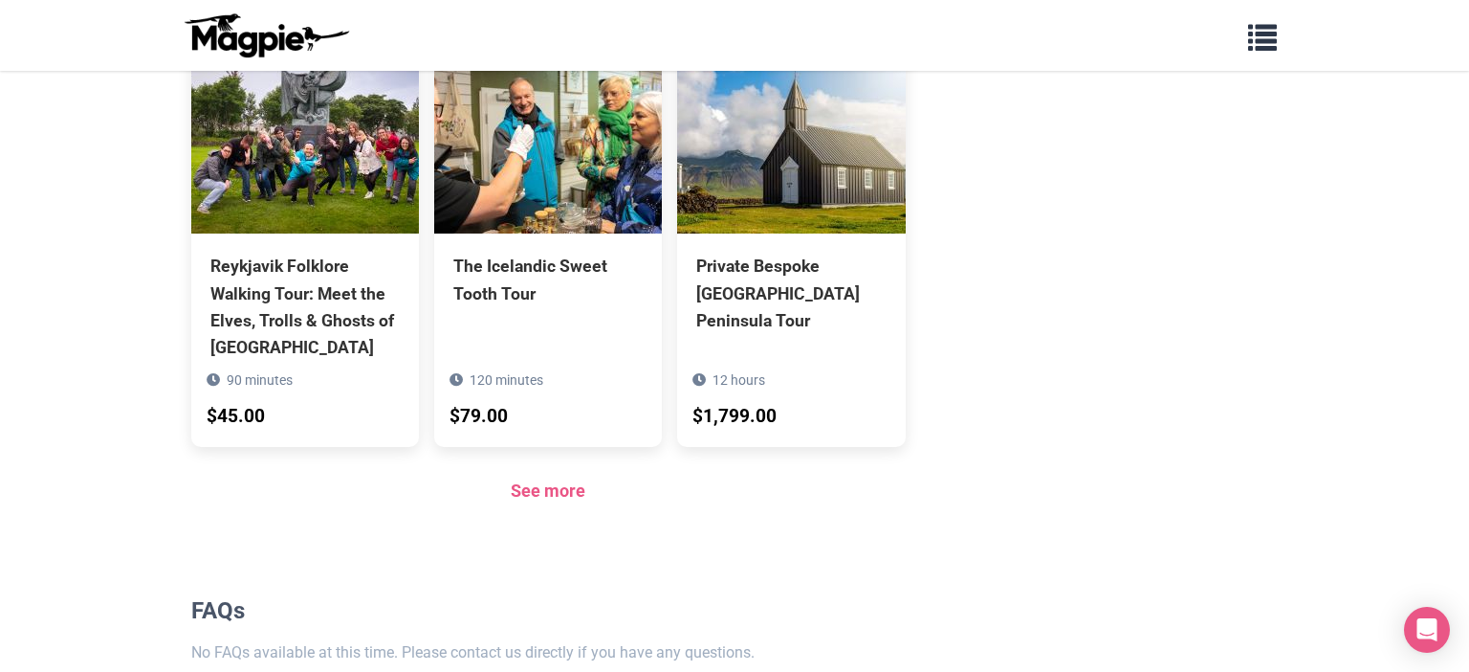
scroll to position [1944, 0]
click at [569, 479] on link "See more" at bounding box center [548, 489] width 75 height 20
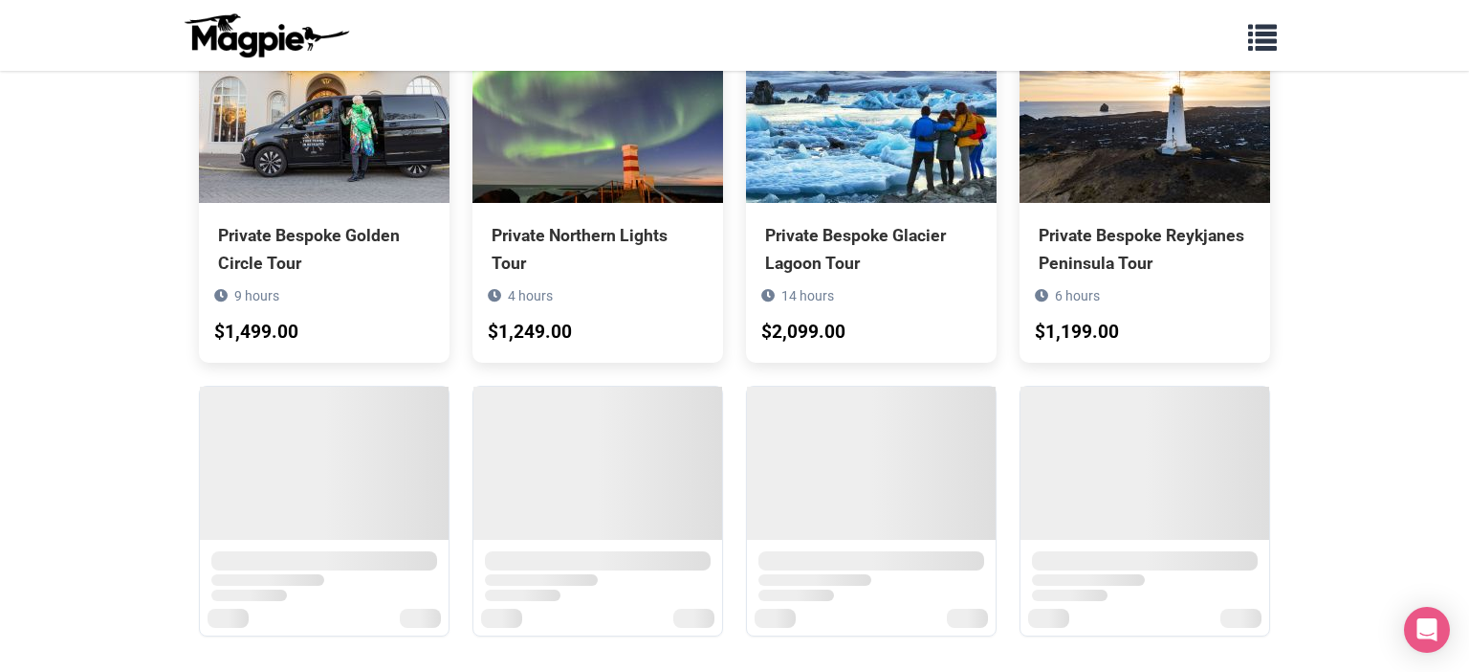
scroll to position [1234, 0]
